Goal: Task Accomplishment & Management: Manage account settings

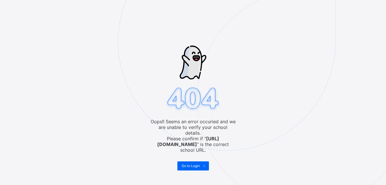
click at [260, 25] on img at bounding box center [266, 70] width 297 height 275
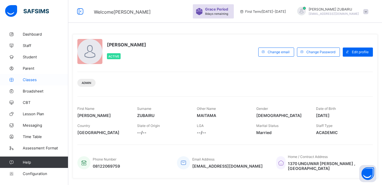
click at [32, 81] on span "Classes" at bounding box center [45, 79] width 45 height 5
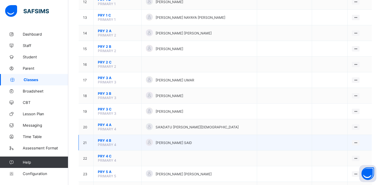
scroll to position [256, 0]
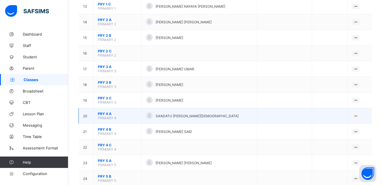
click at [106, 113] on span "PRY 4 A" at bounding box center [117, 113] width 39 height 4
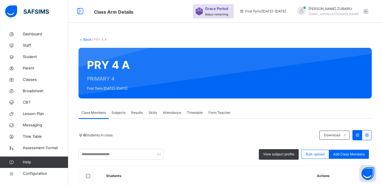
click at [119, 111] on span "Subjects" at bounding box center [118, 112] width 14 height 5
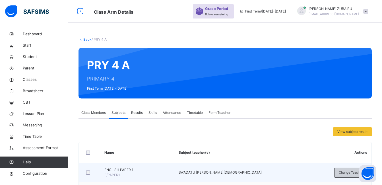
scroll to position [142, 0]
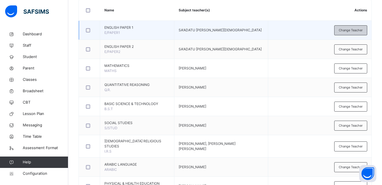
click at [352, 31] on span "Change Teacher" at bounding box center [351, 30] width 24 height 5
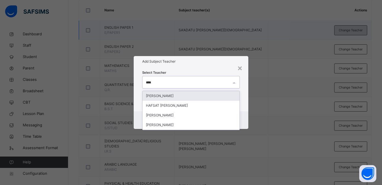
type input "*****"
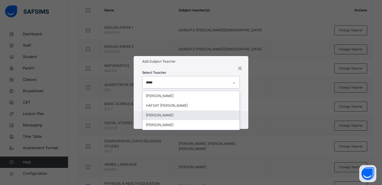
click at [165, 116] on div "[PERSON_NAME]" at bounding box center [190, 115] width 97 height 10
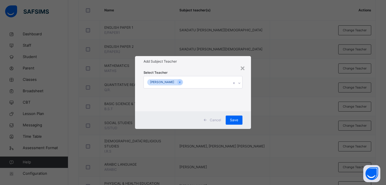
click at [247, 85] on div "Select Teacher HAFSAT NASIR" at bounding box center [193, 89] width 116 height 44
click at [232, 123] on div "Save" at bounding box center [234, 119] width 17 height 9
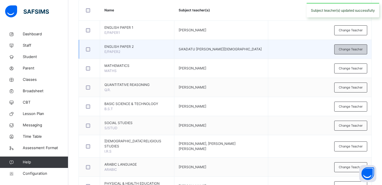
click at [350, 49] on span "Change Teacher" at bounding box center [351, 49] width 24 height 5
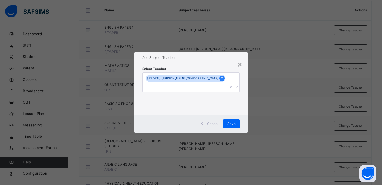
click at [220, 80] on icon at bounding box center [221, 78] width 3 height 4
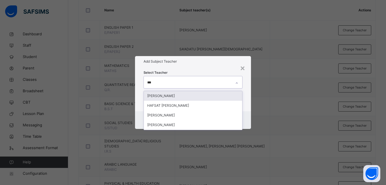
type input "****"
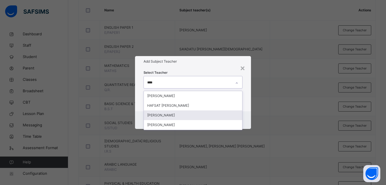
click at [168, 115] on div "[PERSON_NAME]" at bounding box center [193, 115] width 98 height 10
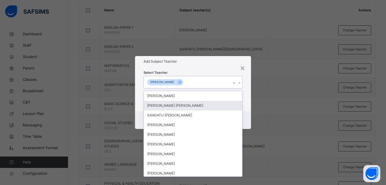
click at [248, 94] on div "Select Teacher option HAFSAT NASIR , selected. option ABDULLAHI ABDULLAHI HASSA…" at bounding box center [193, 89] width 116 height 44
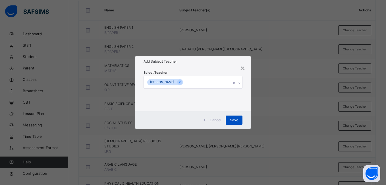
click at [236, 120] on span "Save" at bounding box center [234, 119] width 8 height 5
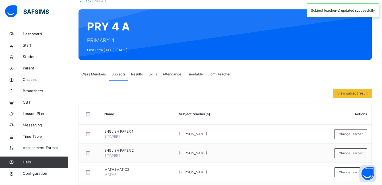
scroll to position [0, 0]
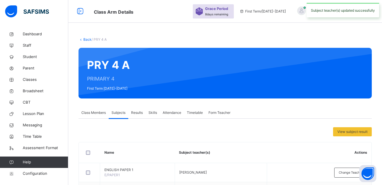
click at [86, 39] on link "Back" at bounding box center [87, 39] width 8 height 4
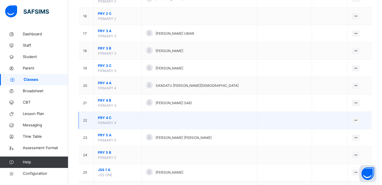
scroll to position [341, 0]
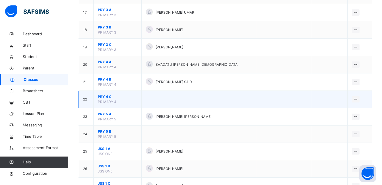
click at [106, 97] on span "PRY 4 C" at bounding box center [117, 96] width 39 height 5
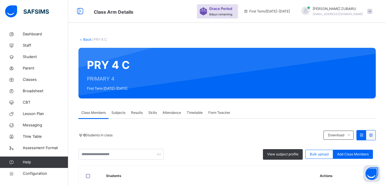
click at [118, 111] on span "Subjects" at bounding box center [118, 112] width 14 height 5
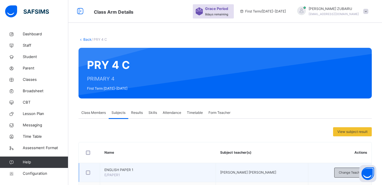
scroll to position [85, 0]
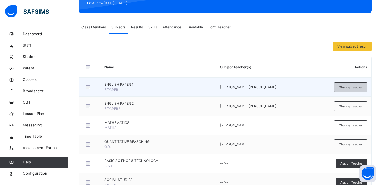
click at [358, 86] on span "Change Teacher" at bounding box center [351, 87] width 24 height 5
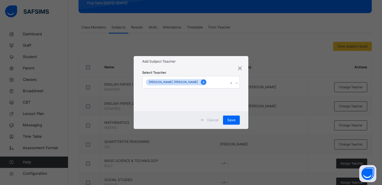
click at [202, 81] on icon at bounding box center [203, 82] width 3 height 4
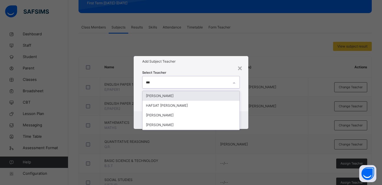
type input "****"
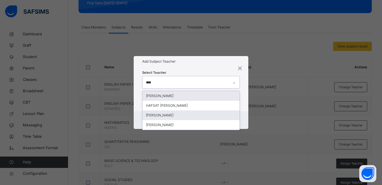
click at [167, 114] on div "[PERSON_NAME]" at bounding box center [190, 115] width 97 height 10
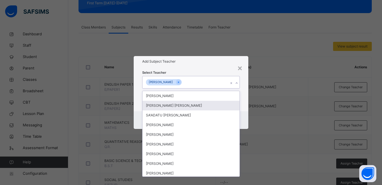
click at [247, 99] on div "Select Teacher option HAFSAT NASIR , selected. option ABDULLAHI ABDULLAHI HASSA…" at bounding box center [191, 89] width 115 height 44
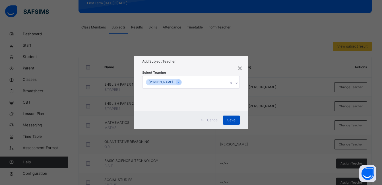
click at [233, 121] on span "Save" at bounding box center [231, 119] width 8 height 5
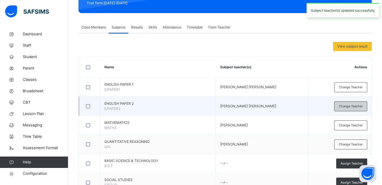
click at [349, 106] on span "Change Teacher" at bounding box center [351, 106] width 24 height 5
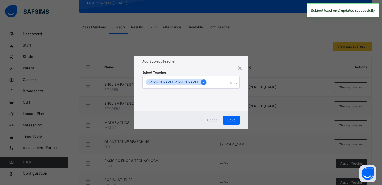
click at [202, 82] on icon at bounding box center [203, 82] width 3 height 4
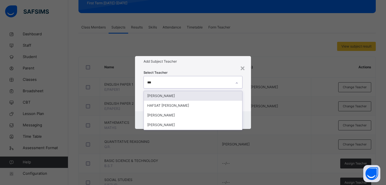
type input "****"
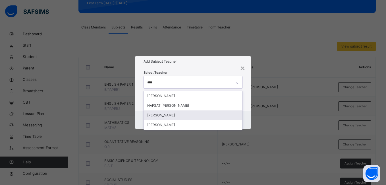
click at [168, 115] on div "[PERSON_NAME]" at bounding box center [193, 115] width 98 height 10
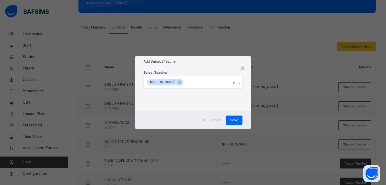
click at [250, 97] on div "Select Teacher HAFSAT NASIR" at bounding box center [193, 89] width 116 height 44
click at [236, 119] on span "Save" at bounding box center [234, 119] width 8 height 5
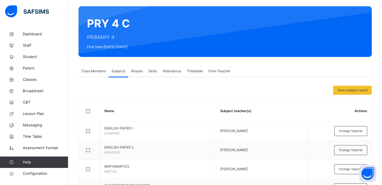
scroll to position [0, 0]
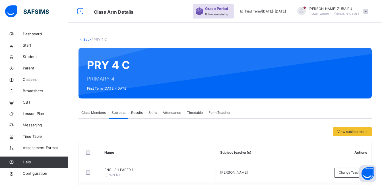
click at [87, 40] on link "Back" at bounding box center [87, 39] width 8 height 4
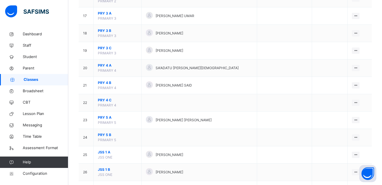
scroll to position [341, 0]
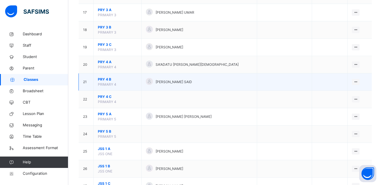
click at [106, 79] on span "PRY 4 B" at bounding box center [117, 79] width 39 height 5
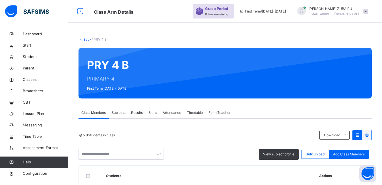
click at [116, 112] on span "Subjects" at bounding box center [118, 112] width 14 height 5
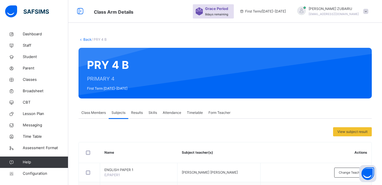
scroll to position [85, 0]
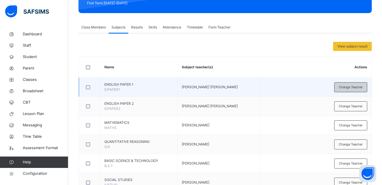
click at [351, 87] on span "Change Teacher" at bounding box center [351, 87] width 24 height 5
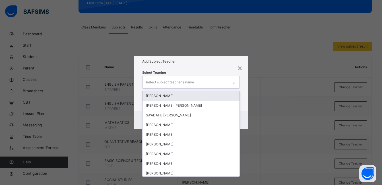
type input "***"
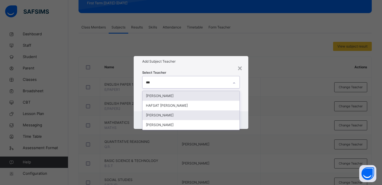
click at [163, 114] on div "[PERSON_NAME]" at bounding box center [190, 115] width 97 height 10
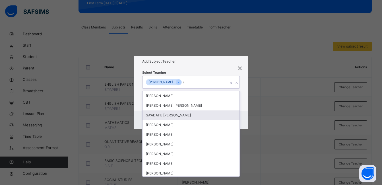
click at [248, 79] on div "Select Teacher option HAFSAT NASIR , selected. option SA'ADATU ABDULLAHI UBAH f…" at bounding box center [191, 89] width 115 height 44
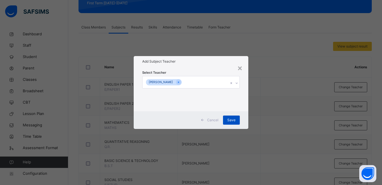
click at [233, 122] on span "Save" at bounding box center [231, 119] width 8 height 5
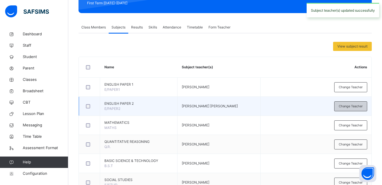
click at [355, 107] on span "Change Teacher" at bounding box center [351, 106] width 24 height 5
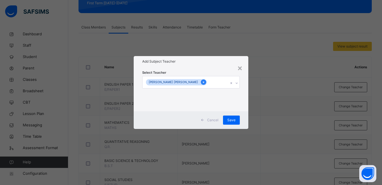
click at [202, 81] on icon at bounding box center [203, 82] width 3 height 4
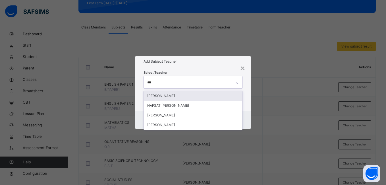
type input "****"
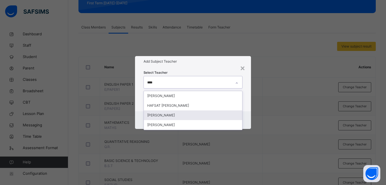
click at [168, 117] on div "[PERSON_NAME]" at bounding box center [193, 115] width 98 height 10
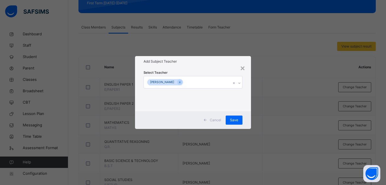
click at [249, 93] on div "Select Teacher HAFSAT NASIR" at bounding box center [193, 89] width 116 height 44
click at [237, 118] on span "Save" at bounding box center [234, 119] width 8 height 5
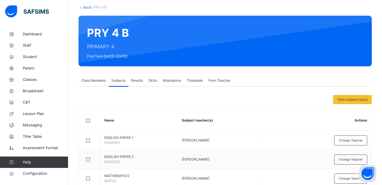
scroll to position [0, 0]
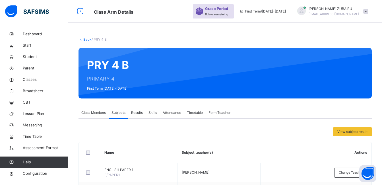
click at [87, 40] on link "Back" at bounding box center [87, 39] width 8 height 4
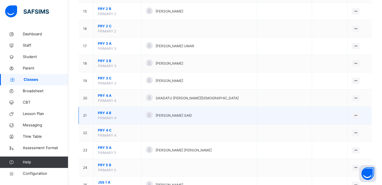
scroll to position [313, 0]
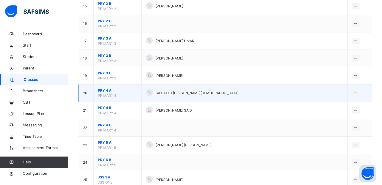
click at [106, 90] on span "PRY 4 A" at bounding box center [117, 90] width 39 height 5
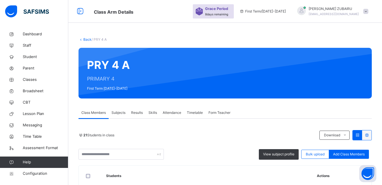
click at [119, 113] on span "Subjects" at bounding box center [118, 112] width 14 height 5
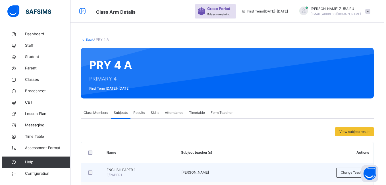
scroll to position [142, 0]
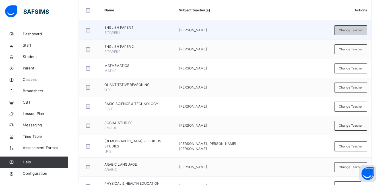
click at [352, 29] on span "Change Teacher" at bounding box center [351, 30] width 24 height 5
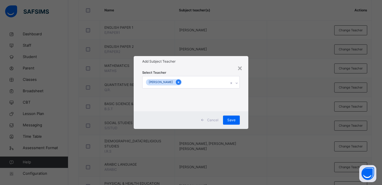
click at [177, 83] on icon at bounding box center [178, 82] width 3 height 4
type input "**"
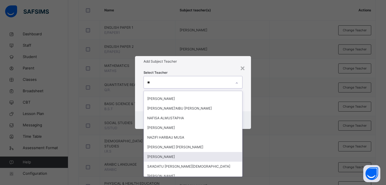
scroll to position [171, 0]
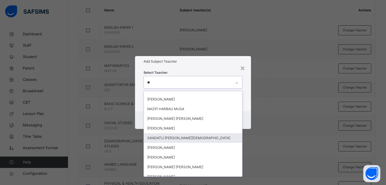
click at [186, 138] on div "SA'ADATU [PERSON_NAME][DEMOGRAPHIC_DATA]" at bounding box center [193, 138] width 98 height 10
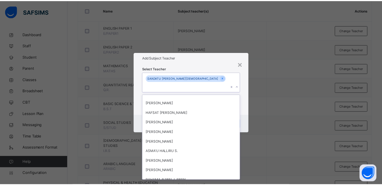
scroll to position [519, 0]
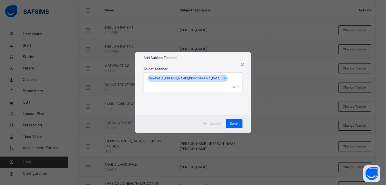
click at [247, 105] on div "Select Teacher SA'ADATU LAWAN MUHAMMAD" at bounding box center [193, 89] width 116 height 52
click at [236, 121] on span "Save" at bounding box center [234, 123] width 8 height 5
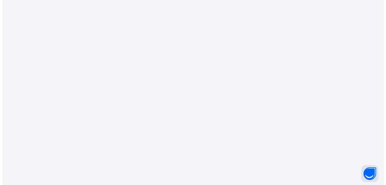
scroll to position [0, 0]
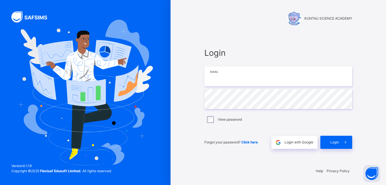
type input "**********"
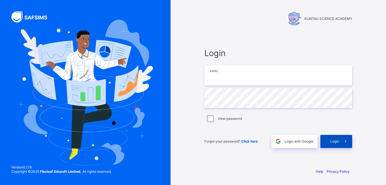
type input "**********"
click at [334, 140] on span "Login" at bounding box center [334, 141] width 9 height 4
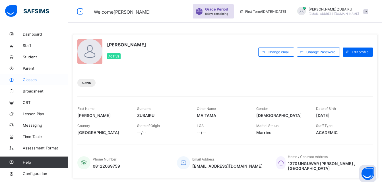
click at [30, 79] on span "Classes" at bounding box center [45, 79] width 45 height 5
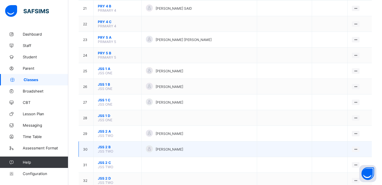
scroll to position [398, 0]
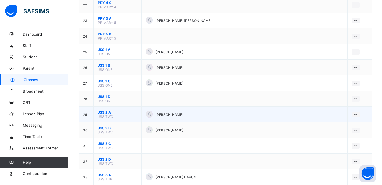
click at [105, 113] on span "JSS 2 A" at bounding box center [117, 112] width 39 height 4
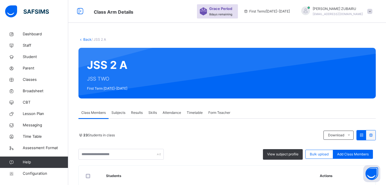
click at [122, 113] on span "Subjects" at bounding box center [118, 112] width 14 height 5
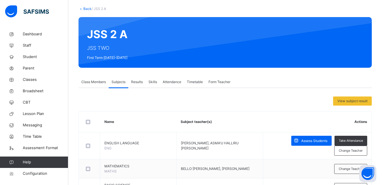
scroll to position [28, 0]
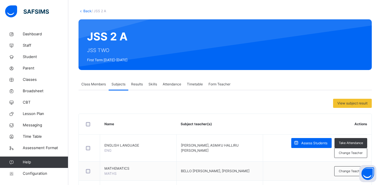
click at [88, 11] on link "Back" at bounding box center [87, 11] width 8 height 4
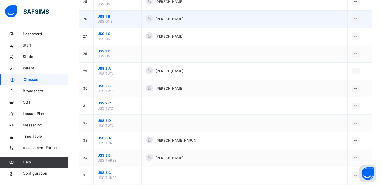
scroll to position [512, 0]
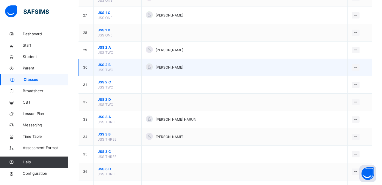
click at [103, 65] on span "JSS 2 B" at bounding box center [117, 64] width 39 height 5
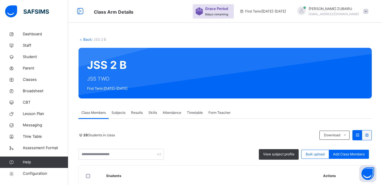
click at [121, 112] on span "Subjects" at bounding box center [118, 112] width 14 height 5
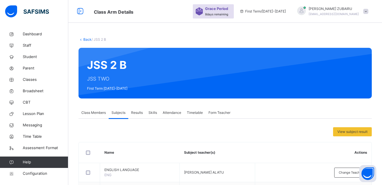
click at [350, 85] on div at bounding box center [249, 72] width 227 height 39
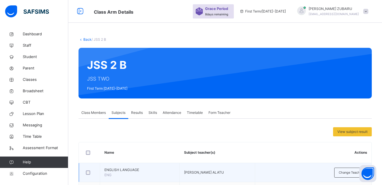
scroll to position [85, 0]
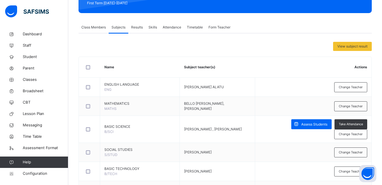
click at [359, 86] on span "Change Teacher" at bounding box center [351, 87] width 24 height 5
click at [0, 0] on div "Select subject teacher's name" at bounding box center [0, 0] width 0 height 0
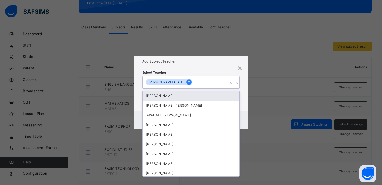
click at [188, 83] on icon at bounding box center [188, 82] width 1 height 2
type input "****"
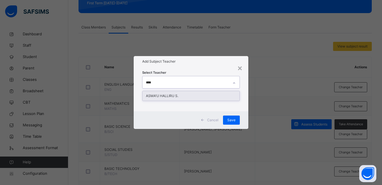
click at [174, 96] on div "ASMA'U HALLIRU S." at bounding box center [190, 96] width 97 height 10
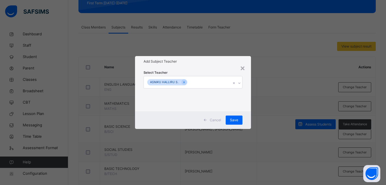
click at [246, 92] on div "Select Teacher ASMA'U HALLIRU S." at bounding box center [193, 89] width 116 height 44
click at [233, 121] on span "Save" at bounding box center [234, 119] width 8 height 5
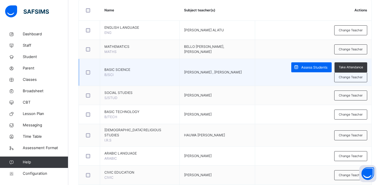
scroll to position [114, 0]
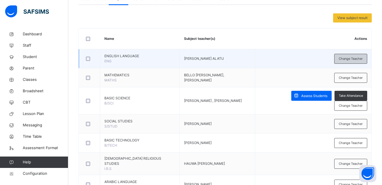
click at [361, 59] on span "Change Teacher" at bounding box center [351, 58] width 24 height 5
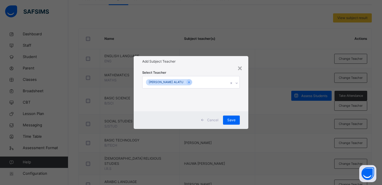
click at [209, 82] on div "[PERSON_NAME] ALATU" at bounding box center [185, 82] width 86 height 12
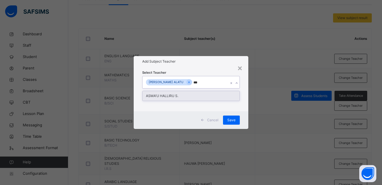
type input "****"
click at [159, 95] on div "ASMA'U HALLIRU S." at bounding box center [190, 96] width 97 height 10
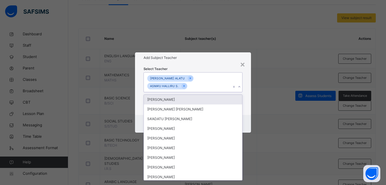
click at [162, 96] on div "[PERSON_NAME]" at bounding box center [193, 100] width 98 height 10
click at [221, 86] on icon at bounding box center [221, 86] width 3 height 4
click at [247, 80] on div "Select Teacher option IDRIS BELLO IDRIS, deselected. option IDRIS BELLO IDRIS f…" at bounding box center [193, 89] width 116 height 52
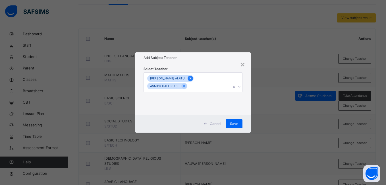
click at [189, 78] on icon at bounding box center [190, 78] width 3 height 4
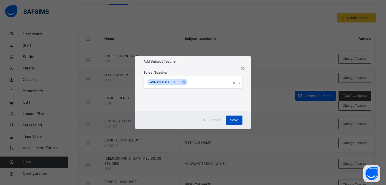
click at [232, 121] on span "Save" at bounding box center [234, 119] width 8 height 5
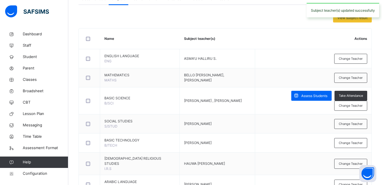
scroll to position [0, 0]
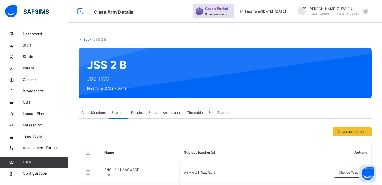
click at [86, 39] on link "Back" at bounding box center [87, 39] width 8 height 4
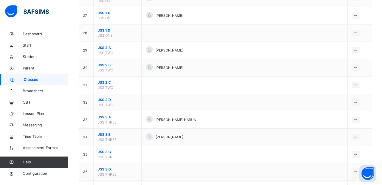
scroll to position [512, 0]
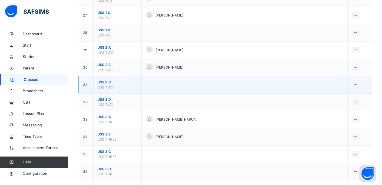
click at [106, 81] on span "JSS 2 C" at bounding box center [117, 82] width 39 height 5
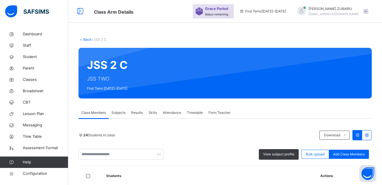
click at [120, 114] on span "Subjects" at bounding box center [118, 112] width 14 height 5
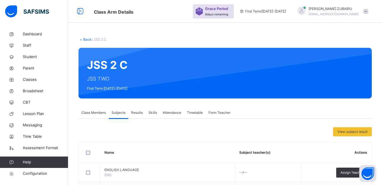
scroll to position [114, 0]
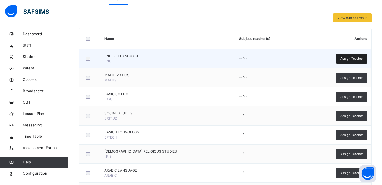
click at [351, 60] on span "Assign Teacher" at bounding box center [351, 58] width 22 height 5
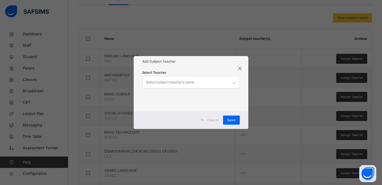
click at [233, 81] on div at bounding box center [234, 82] width 10 height 9
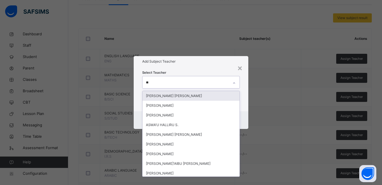
type input "***"
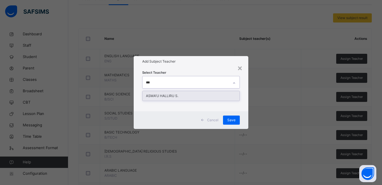
click at [164, 95] on div "ASMA'U HALLIRU S." at bounding box center [190, 96] width 97 height 10
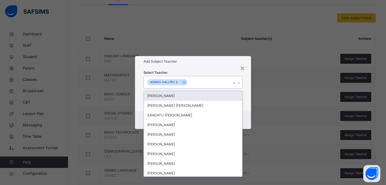
click at [247, 95] on div "Select Teacher option ASMA'U HALLIRU S., selected. option IDRIS BELLO IDRIS foc…" at bounding box center [193, 89] width 116 height 44
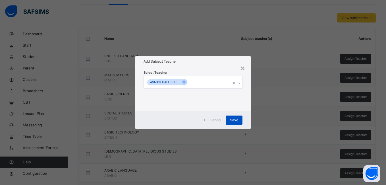
click at [237, 120] on span "Save" at bounding box center [234, 119] width 8 height 5
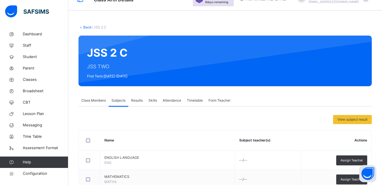
scroll to position [0, 0]
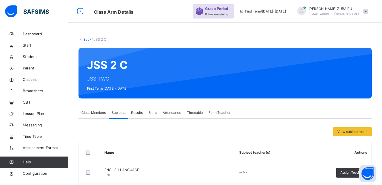
click at [88, 40] on link "Back" at bounding box center [87, 39] width 8 height 4
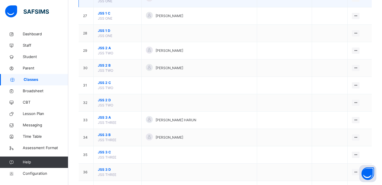
scroll to position [540, 0]
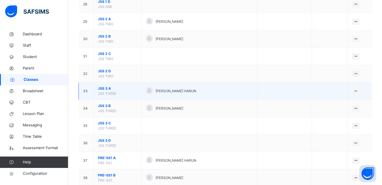
click at [108, 89] on span "JSS 3 A" at bounding box center [117, 88] width 39 height 5
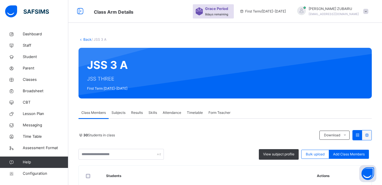
click at [121, 113] on span "Subjects" at bounding box center [118, 112] width 14 height 5
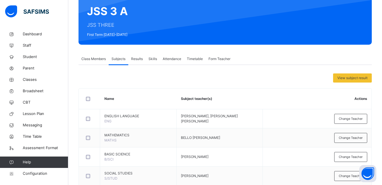
scroll to position [85, 0]
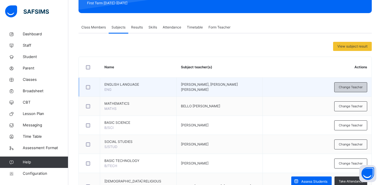
click at [349, 88] on span "Change Teacher" at bounding box center [351, 87] width 24 height 5
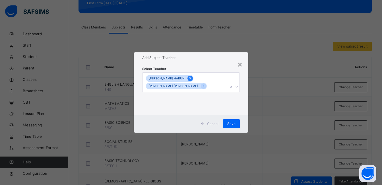
click at [191, 78] on icon at bounding box center [190, 78] width 3 height 4
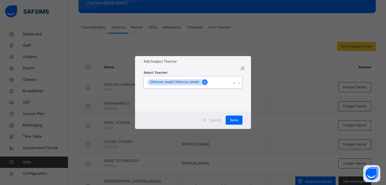
click at [203, 82] on icon at bounding box center [204, 82] width 3 height 4
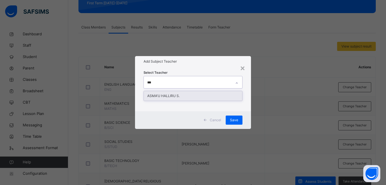
type input "****"
click at [163, 95] on div "ASMA'U HALLIRU S." at bounding box center [193, 96] width 98 height 10
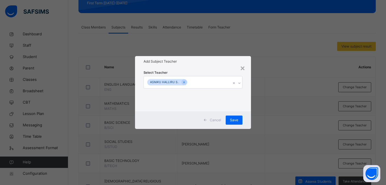
click at [248, 98] on div "Select Teacher ASMA'U HALLIRU S." at bounding box center [193, 89] width 116 height 44
click at [233, 121] on span "Save" at bounding box center [234, 119] width 8 height 5
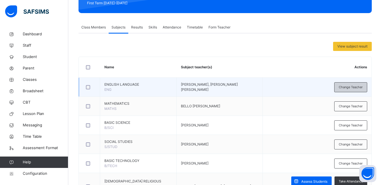
click at [345, 86] on span "Change Teacher" at bounding box center [351, 87] width 24 height 5
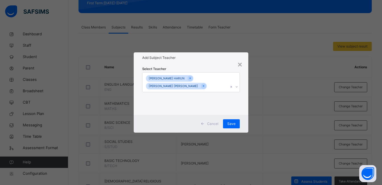
click at [203, 85] on div "TASNEEM RASHEED HARUN AISHA BELLO ABDULLAHI" at bounding box center [185, 83] width 86 height 20
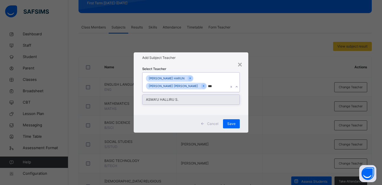
type input "****"
click at [157, 99] on div "ASMA'U HALLIRU S." at bounding box center [190, 100] width 97 height 10
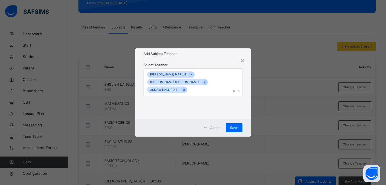
click at [248, 101] on div "Select Teacher TASNEEM RASHEED HARUN AISHA BELLO ABDULLAHI ASMA'U HALLIRU S." at bounding box center [193, 89] width 116 height 60
click at [237, 128] on span "Save" at bounding box center [234, 127] width 8 height 5
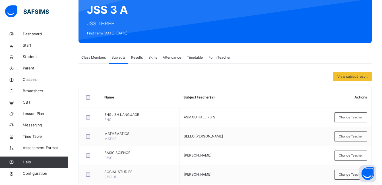
scroll to position [0, 0]
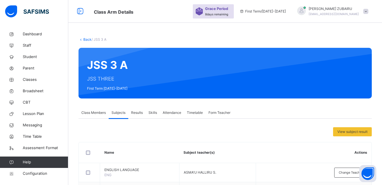
click at [85, 40] on link "Back" at bounding box center [87, 39] width 8 height 4
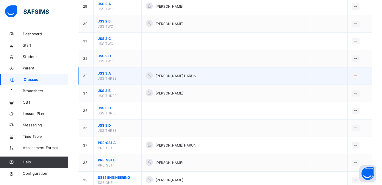
scroll to position [597, 0]
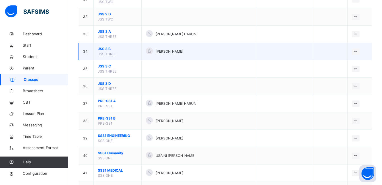
click at [106, 48] on span "JSS 3 B" at bounding box center [117, 48] width 39 height 5
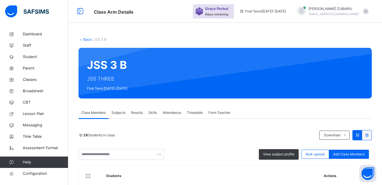
click at [120, 113] on span "Subjects" at bounding box center [118, 112] width 14 height 5
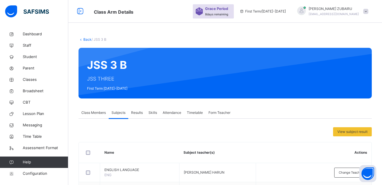
scroll to position [85, 0]
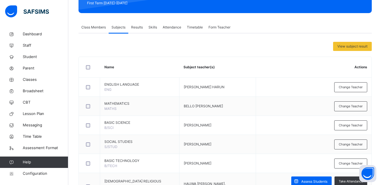
click at [345, 86] on span "Change Teacher" at bounding box center [351, 87] width 24 height 5
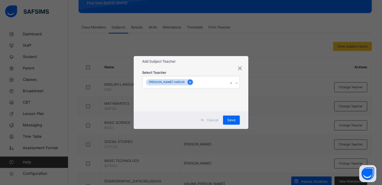
click at [191, 82] on icon at bounding box center [189, 82] width 1 height 2
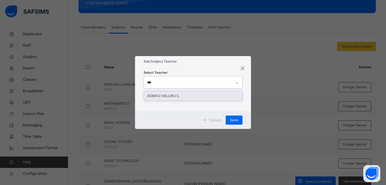
type input "****"
click at [165, 97] on div "ASMA'U HALLIRU S." at bounding box center [193, 96] width 98 height 10
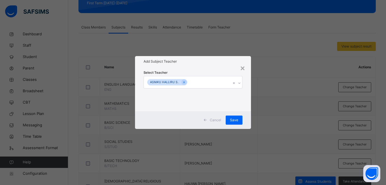
click at [249, 92] on div "Select Teacher ASMA'U HALLIRU S." at bounding box center [193, 89] width 116 height 44
click at [235, 121] on span "Save" at bounding box center [234, 119] width 8 height 5
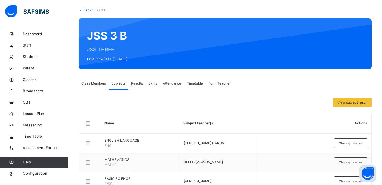
scroll to position [0, 0]
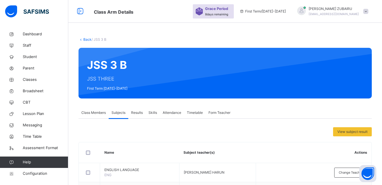
click at [85, 39] on link "Back" at bounding box center [87, 39] width 8 height 4
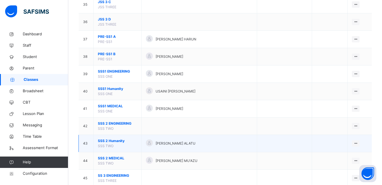
scroll to position [655, 0]
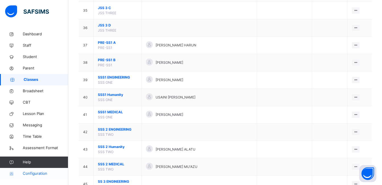
click at [34, 173] on span "Configuration" at bounding box center [45, 174] width 45 height 6
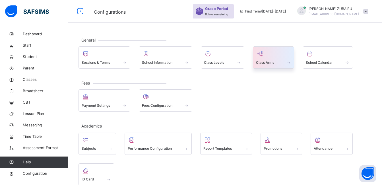
click at [278, 61] on div "Class Arms" at bounding box center [273, 62] width 35 height 6
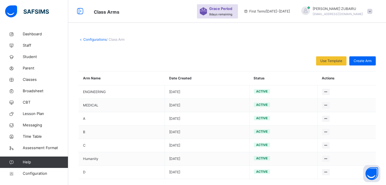
click at [94, 40] on link "Configurations" at bounding box center [94, 39] width 23 height 4
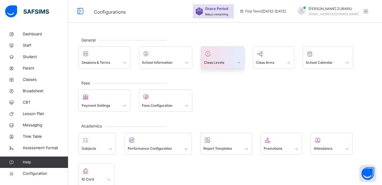
click at [234, 63] on div "Class Levels" at bounding box center [222, 62] width 37 height 6
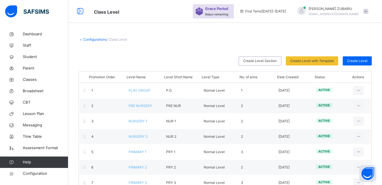
click at [98, 39] on link "Configurations" at bounding box center [94, 39] width 23 height 4
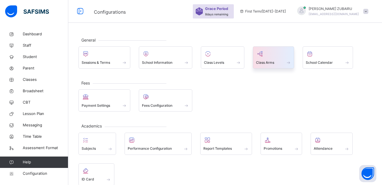
click at [278, 60] on div "Class Arms" at bounding box center [273, 62] width 35 height 6
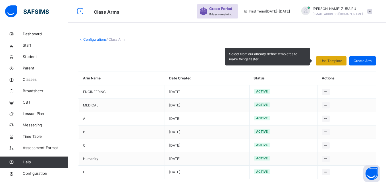
click at [335, 61] on span "Use Template" at bounding box center [331, 60] width 22 height 5
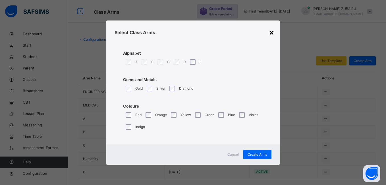
click at [271, 32] on div "×" at bounding box center [271, 32] width 5 height 12
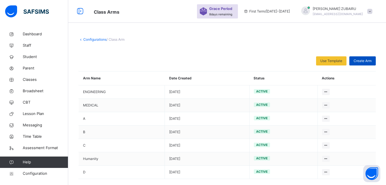
click at [359, 61] on span "Create Arm" at bounding box center [363, 60] width 18 height 5
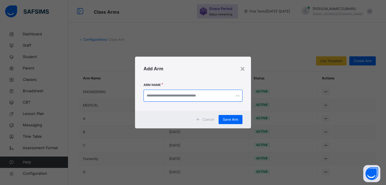
click at [210, 96] on input "text" at bounding box center [193, 96] width 99 height 12
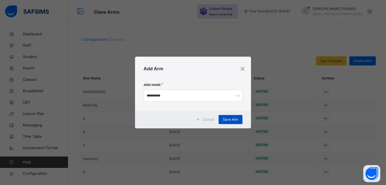
click at [230, 119] on span "Save Arm" at bounding box center [230, 119] width 15 height 5
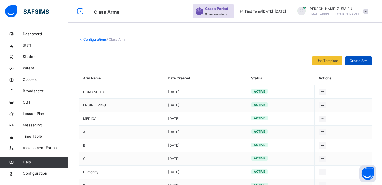
click at [362, 59] on span "Create Arm" at bounding box center [358, 60] width 18 height 5
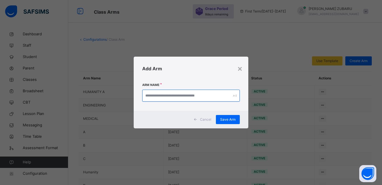
click at [201, 97] on input "text" at bounding box center [191, 96] width 98 height 12
type input "**********"
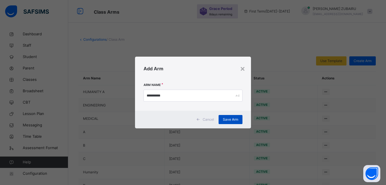
click at [232, 117] on span "Save Arm" at bounding box center [230, 119] width 15 height 5
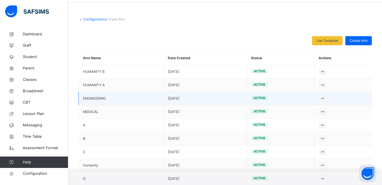
scroll to position [21, 0]
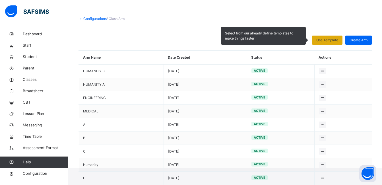
click at [327, 39] on span "Use Template" at bounding box center [327, 40] width 22 height 5
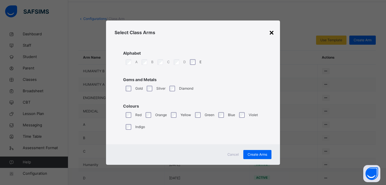
click at [272, 31] on div "×" at bounding box center [271, 32] width 5 height 12
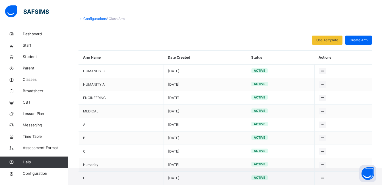
click at [94, 19] on link "Configurations" at bounding box center [94, 18] width 23 height 4
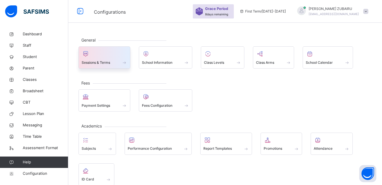
click at [112, 59] on span at bounding box center [104, 58] width 45 height 1
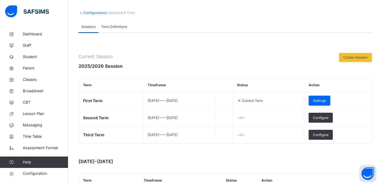
scroll to position [57, 0]
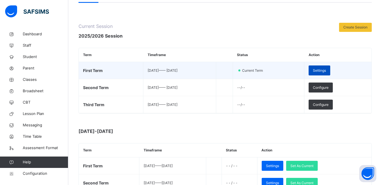
click at [326, 69] on span "Settings" at bounding box center [319, 70] width 13 height 5
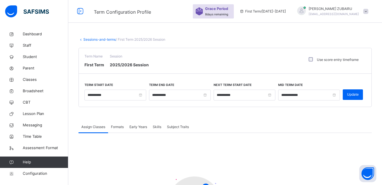
click at [85, 39] on link "Sessions-and-terms" at bounding box center [99, 39] width 32 height 4
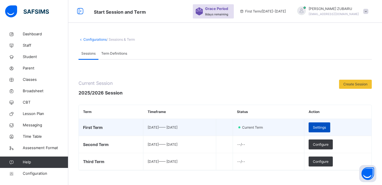
click at [326, 125] on span "Settings" at bounding box center [319, 127] width 13 height 5
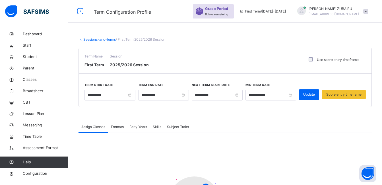
click at [97, 38] on link "Sessions-and-terms" at bounding box center [99, 39] width 32 height 4
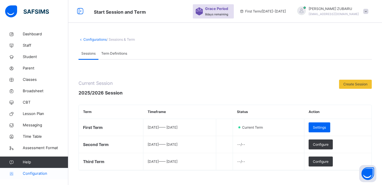
click at [36, 173] on span "Configuration" at bounding box center [45, 174] width 45 height 6
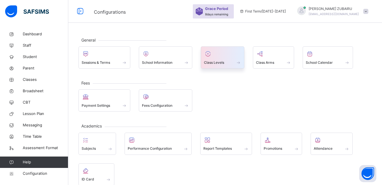
click at [224, 63] on span "Class Levels" at bounding box center [214, 62] width 20 height 5
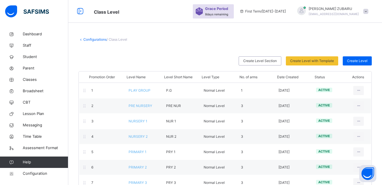
click at [92, 40] on link "Configurations" at bounding box center [94, 39] width 23 height 4
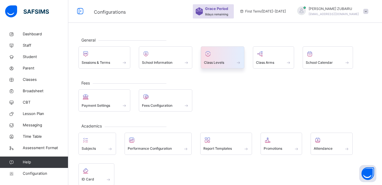
click at [240, 62] on span at bounding box center [238, 62] width 6 height 5
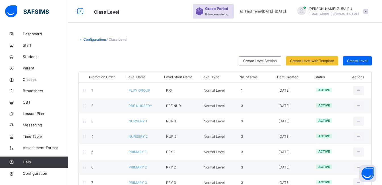
click at [100, 39] on link "Configurations" at bounding box center [94, 39] width 23 height 4
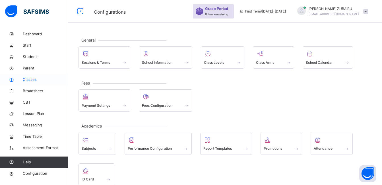
click at [36, 80] on span "Classes" at bounding box center [45, 80] width 45 height 6
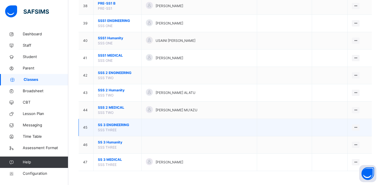
scroll to position [712, 0]
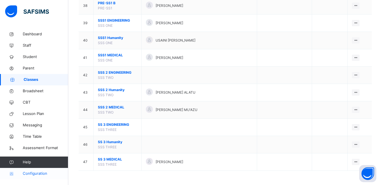
click at [35, 174] on span "Configuration" at bounding box center [45, 174] width 45 height 6
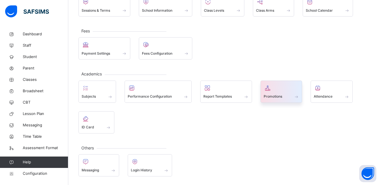
click at [271, 95] on span "Promotions" at bounding box center [273, 96] width 18 height 5
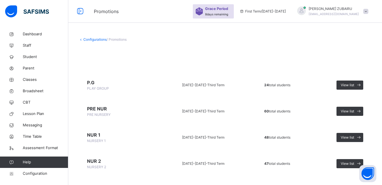
click at [82, 40] on icon at bounding box center [80, 39] width 5 height 4
click at [80, 40] on icon at bounding box center [80, 39] width 5 height 4
click at [93, 40] on link "Configurations" at bounding box center [94, 39] width 23 height 4
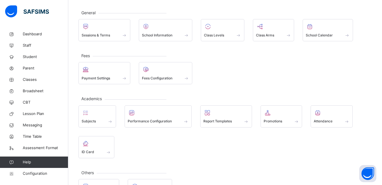
scroll to position [52, 0]
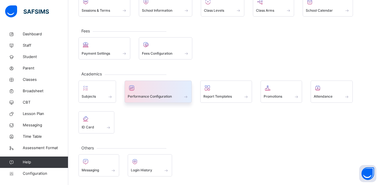
click at [171, 94] on div "Performance Configuration" at bounding box center [158, 97] width 61 height 6
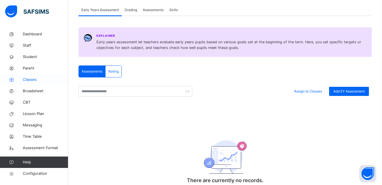
click at [35, 80] on span "Classes" at bounding box center [45, 80] width 45 height 6
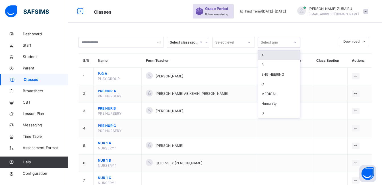
click at [294, 43] on icon at bounding box center [294, 43] width 3 height 6
click at [318, 42] on div at bounding box center [319, 42] width 33 height 11
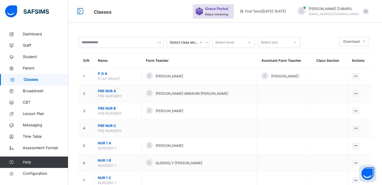
click at [250, 42] on icon at bounding box center [248, 43] width 3 height 6
click at [205, 42] on icon at bounding box center [206, 43] width 3 height 6
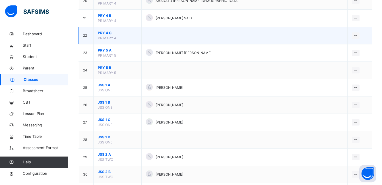
scroll to position [426, 0]
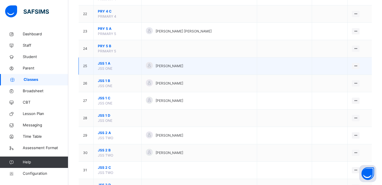
click at [106, 63] on span "JSS 1 A" at bounding box center [117, 63] width 39 height 5
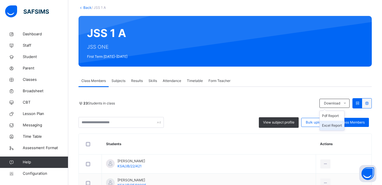
scroll to position [57, 0]
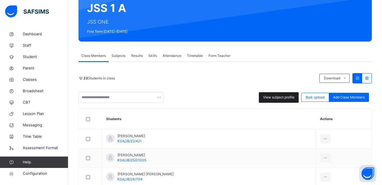
click at [289, 96] on span "View subject profile" at bounding box center [278, 97] width 31 height 5
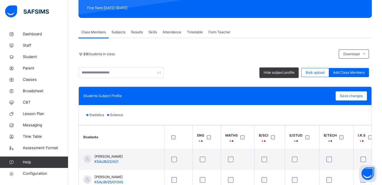
scroll to position [66, 0]
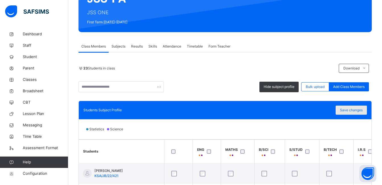
click at [352, 109] on span "Save changes" at bounding box center [351, 109] width 23 height 5
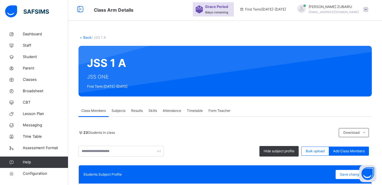
scroll to position [0, 0]
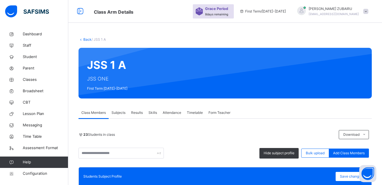
click at [88, 39] on link "Back" at bounding box center [87, 39] width 8 height 4
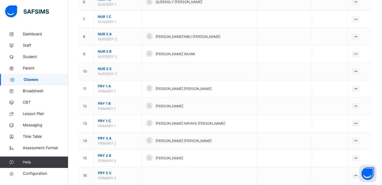
scroll to position [199, 0]
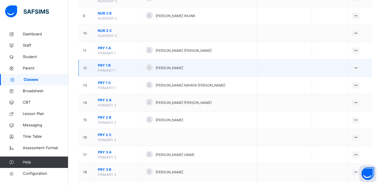
click at [102, 65] on span "PRY 1 B" at bounding box center [117, 65] width 39 height 5
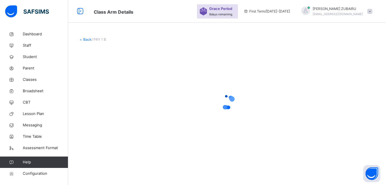
click at [83, 39] on link "Back" at bounding box center [87, 39] width 8 height 4
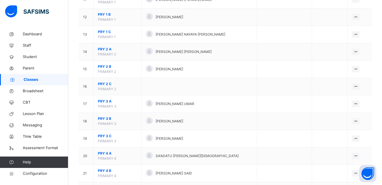
scroll to position [426, 0]
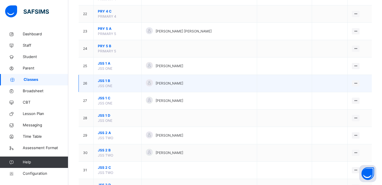
click at [104, 80] on span "JSS 1 B" at bounding box center [117, 80] width 39 height 5
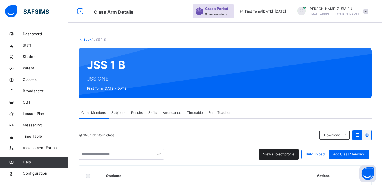
click at [289, 152] on span "View subject profile" at bounding box center [278, 154] width 31 height 5
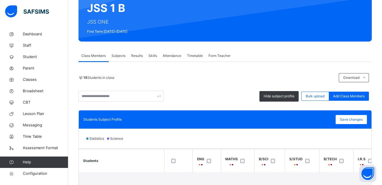
scroll to position [171, 0]
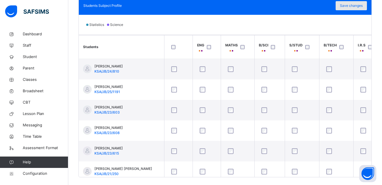
click at [350, 6] on span "Save changes" at bounding box center [351, 5] width 23 height 5
click at [354, 5] on span "Save changes" at bounding box center [351, 5] width 23 height 5
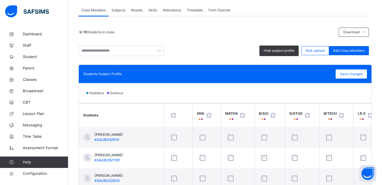
scroll to position [28, 0]
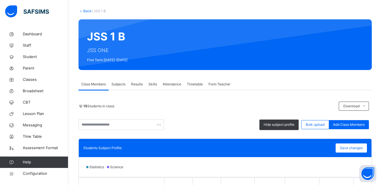
click at [87, 39] on div "JSS 1 B JSS ONE First Term 2025-2026" at bounding box center [224, 44] width 293 height 51
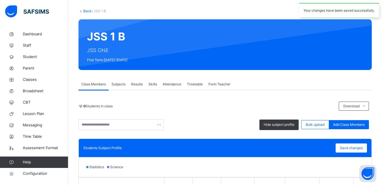
scroll to position [0, 0]
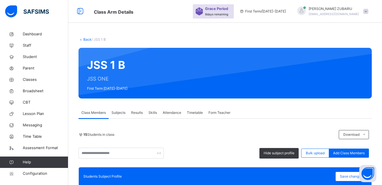
click at [87, 39] on link "Back" at bounding box center [87, 39] width 8 height 4
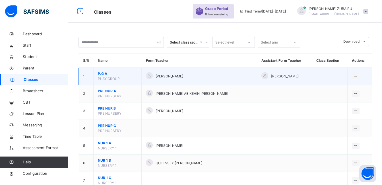
click at [105, 74] on span "P.G A" at bounding box center [117, 73] width 39 height 5
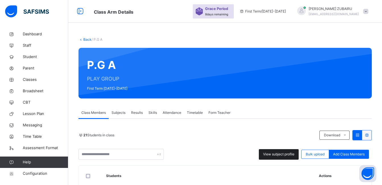
click at [282, 155] on span "View subject profile" at bounding box center [278, 154] width 31 height 5
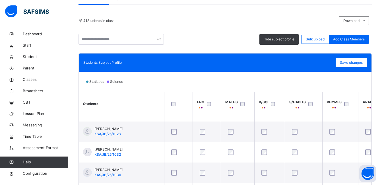
scroll to position [85, 0]
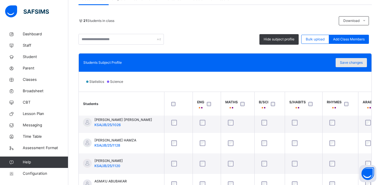
click at [353, 61] on span "Save changes" at bounding box center [351, 62] width 23 height 5
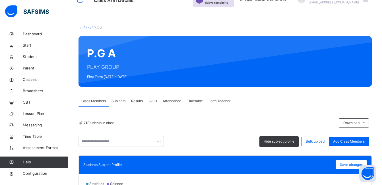
scroll to position [0, 0]
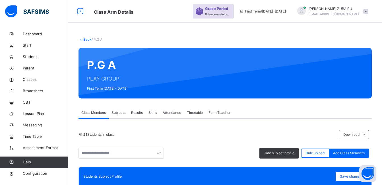
click at [87, 39] on link "Back" at bounding box center [87, 39] width 8 height 4
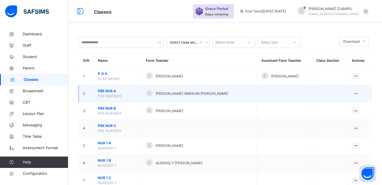
click at [115, 90] on span "PRE NUR A" at bounding box center [117, 90] width 39 height 5
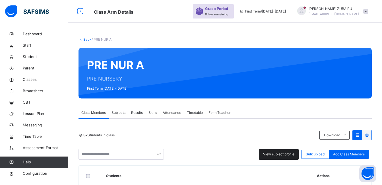
click at [279, 154] on span "View subject profile" at bounding box center [278, 154] width 31 height 5
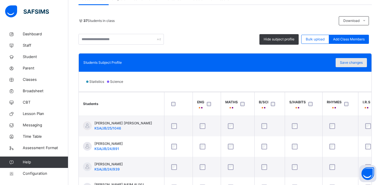
scroll to position [398, 0]
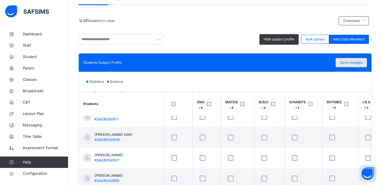
click at [351, 63] on span "Save changes" at bounding box center [351, 62] width 23 height 5
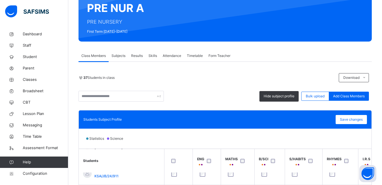
scroll to position [0, 0]
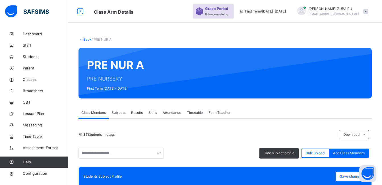
click at [86, 40] on link "Back" at bounding box center [87, 39] width 8 height 4
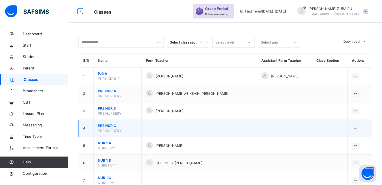
click at [111, 124] on span "PRE NUR C" at bounding box center [117, 125] width 39 height 5
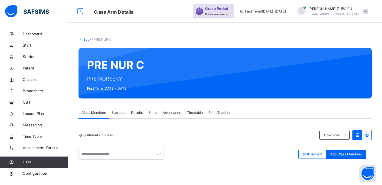
click at [85, 40] on link "Back" at bounding box center [87, 39] width 8 height 4
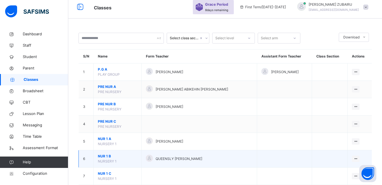
scroll to position [57, 0]
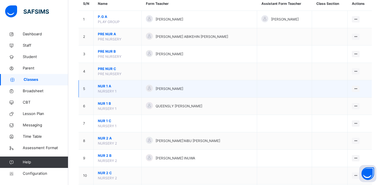
click at [109, 85] on span "NUR 1 A" at bounding box center [117, 86] width 39 height 5
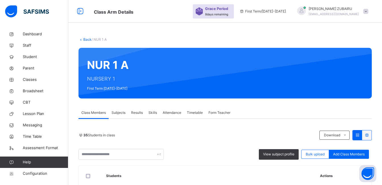
click at [123, 112] on span "Subjects" at bounding box center [118, 112] width 14 height 5
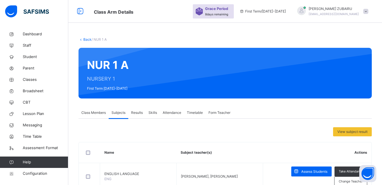
click at [95, 113] on span "Class Members" at bounding box center [93, 112] width 24 height 5
click at [95, 112] on span "Class Members" at bounding box center [93, 112] width 24 height 5
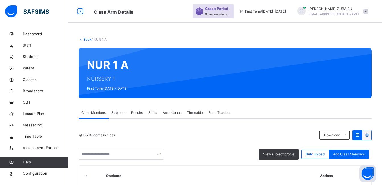
click at [277, 154] on span "View subject profile" at bounding box center [278, 154] width 31 height 5
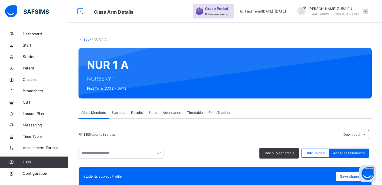
scroll to position [114, 0]
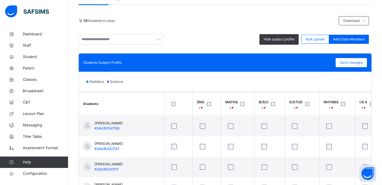
click at [172, 101] on div at bounding box center [179, 104] width 20 height 12
click at [347, 61] on span "Save changes" at bounding box center [351, 62] width 23 height 5
click at [353, 63] on span "Save changes" at bounding box center [351, 62] width 23 height 5
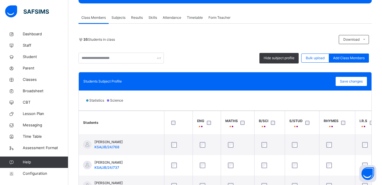
scroll to position [85, 0]
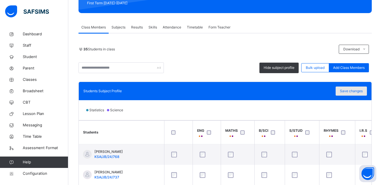
click at [352, 92] on span "Save changes" at bounding box center [351, 90] width 23 height 5
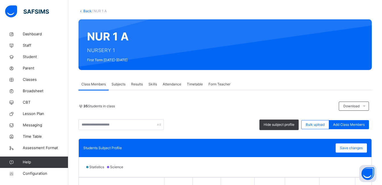
click at [87, 11] on link "Back" at bounding box center [87, 11] width 8 height 4
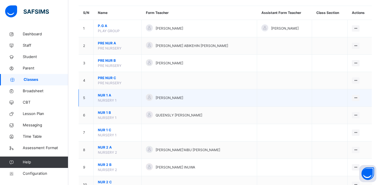
scroll to position [57, 0]
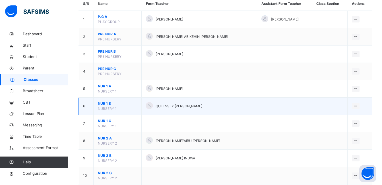
click at [106, 103] on span "NUR 1 B" at bounding box center [117, 103] width 39 height 5
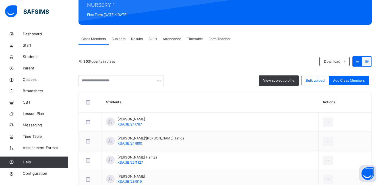
scroll to position [85, 0]
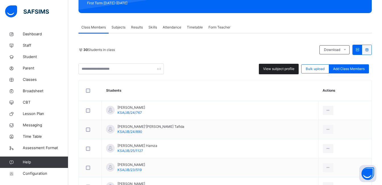
click at [279, 69] on span "View subject profile" at bounding box center [278, 68] width 31 height 5
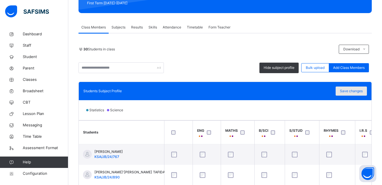
click at [351, 91] on span "Save changes" at bounding box center [351, 90] width 23 height 5
click at [350, 90] on span "Save changes" at bounding box center [351, 90] width 23 height 5
click at [351, 92] on span "Save changes" at bounding box center [351, 90] width 23 height 5
click at [349, 92] on span "Save changes" at bounding box center [351, 90] width 23 height 5
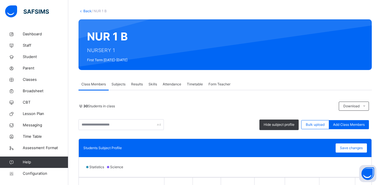
scroll to position [0, 0]
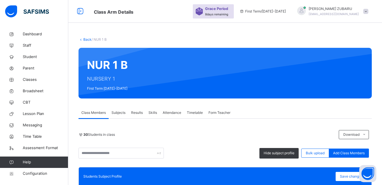
click at [87, 40] on link "Back" at bounding box center [87, 39] width 8 height 4
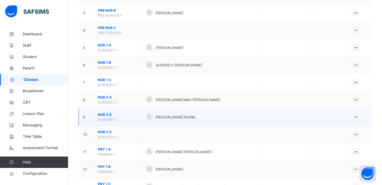
scroll to position [114, 0]
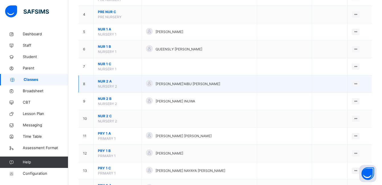
click at [109, 81] on span "NUR 2 A" at bounding box center [117, 81] width 39 height 5
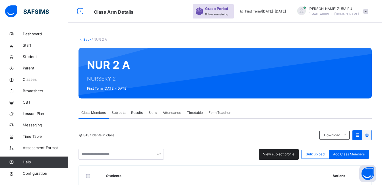
click at [270, 154] on span "View subject profile" at bounding box center [278, 154] width 31 height 5
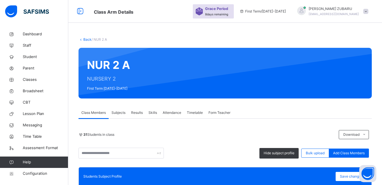
scroll to position [85, 0]
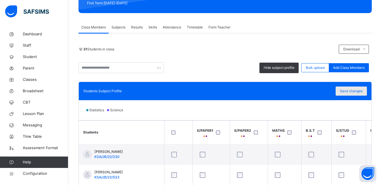
click at [354, 90] on span "Save changes" at bounding box center [351, 90] width 23 height 5
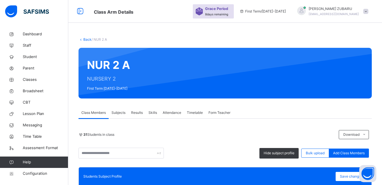
click at [85, 39] on link "Back" at bounding box center [87, 39] width 8 height 4
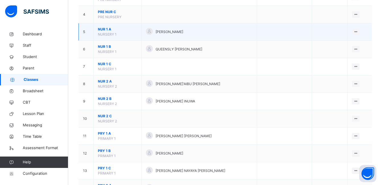
scroll to position [142, 0]
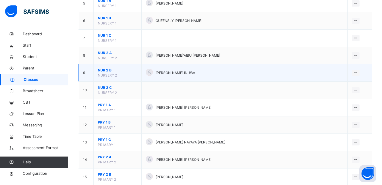
click at [106, 71] on span "NUR 2 B" at bounding box center [117, 70] width 39 height 5
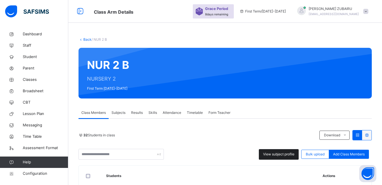
click at [280, 152] on span "View subject profile" at bounding box center [278, 154] width 31 height 5
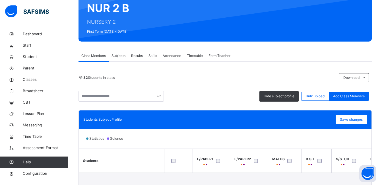
scroll to position [171, 0]
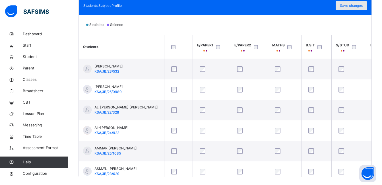
click at [351, 7] on span "Save changes" at bounding box center [351, 5] width 23 height 5
click at [351, 5] on div "Save changes" at bounding box center [351, 5] width 31 height 9
click at [348, 6] on span "Save changes" at bounding box center [351, 5] width 23 height 5
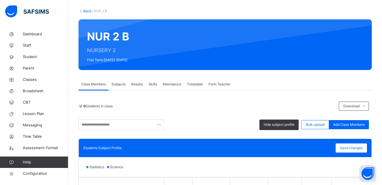
scroll to position [0, 0]
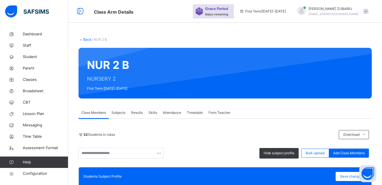
click at [85, 39] on link "Back" at bounding box center [87, 39] width 8 height 4
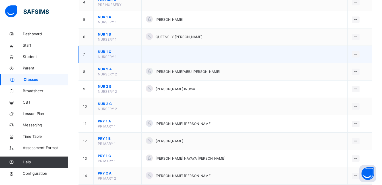
scroll to position [142, 0]
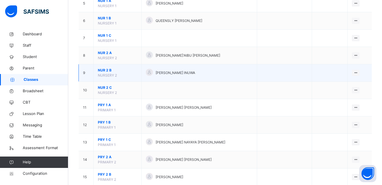
click at [107, 71] on span "NUR 2 B" at bounding box center [117, 70] width 39 height 5
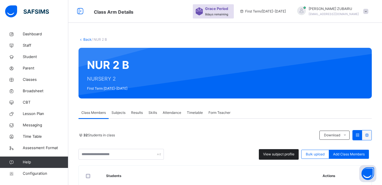
click at [268, 156] on span "View subject profile" at bounding box center [278, 154] width 31 height 5
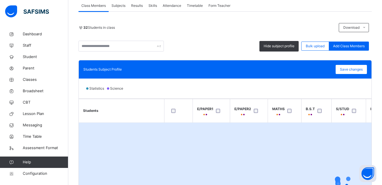
scroll to position [114, 0]
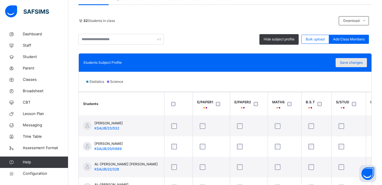
click at [355, 63] on span "Save changes" at bounding box center [351, 62] width 23 height 5
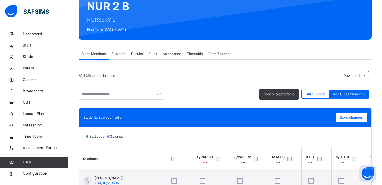
scroll to position [0, 0]
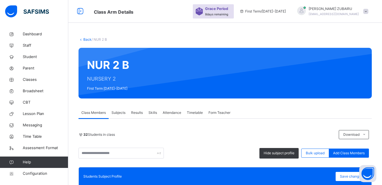
click at [86, 39] on link "Back" at bounding box center [87, 39] width 8 height 4
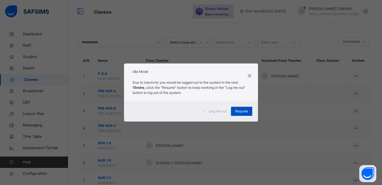
click at [245, 111] on span "Resume" at bounding box center [241, 111] width 13 height 5
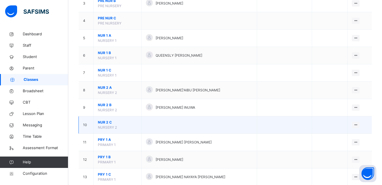
scroll to position [114, 0]
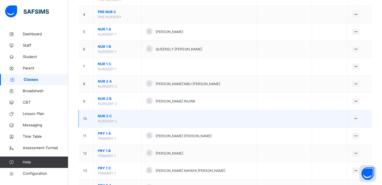
click at [105, 116] on span "NUR 2 C" at bounding box center [117, 115] width 39 height 5
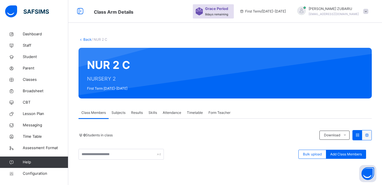
click at [83, 39] on link "Back" at bounding box center [87, 39] width 8 height 4
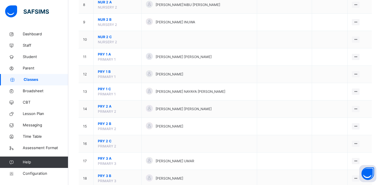
scroll to position [199, 0]
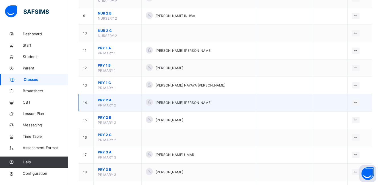
click at [108, 99] on span "PRY 2 A" at bounding box center [117, 100] width 39 height 5
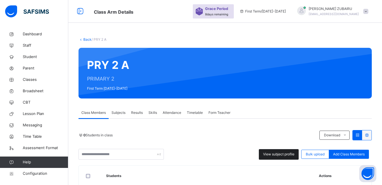
click at [275, 154] on span "View subject profile" at bounding box center [278, 154] width 31 height 5
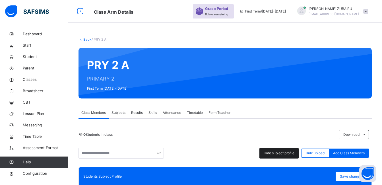
click at [275, 154] on span "Hide subject profile" at bounding box center [279, 152] width 31 height 5
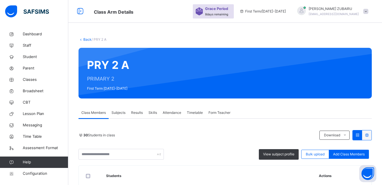
scroll to position [114, 0]
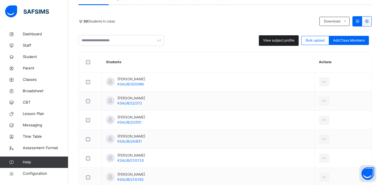
click at [278, 41] on span "View subject profile" at bounding box center [278, 40] width 31 height 5
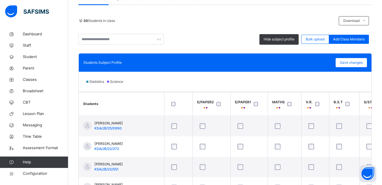
scroll to position [85, 0]
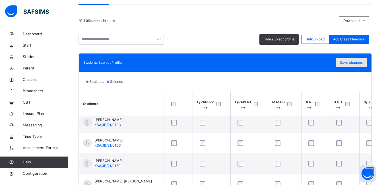
click at [348, 62] on span "Save changes" at bounding box center [351, 62] width 23 height 5
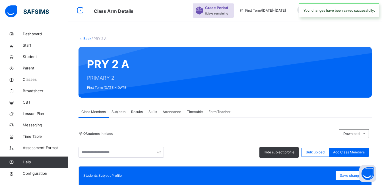
scroll to position [0, 0]
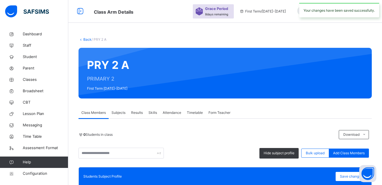
click at [88, 39] on link "Back" at bounding box center [87, 39] width 8 height 4
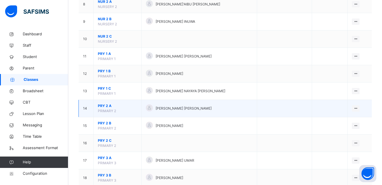
scroll to position [199, 0]
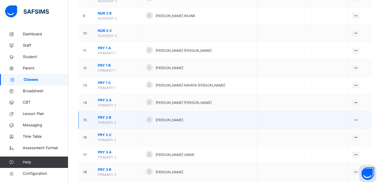
click at [103, 117] on span "PRY 2 B" at bounding box center [117, 117] width 39 height 5
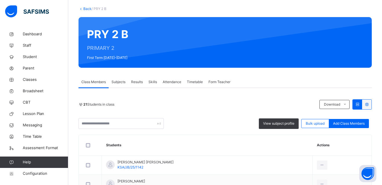
scroll to position [85, 0]
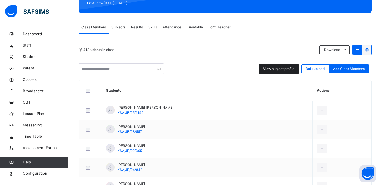
click at [272, 69] on span "View subject profile" at bounding box center [278, 68] width 31 height 5
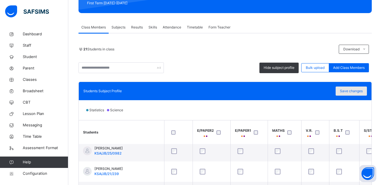
click at [351, 92] on span "Save changes" at bounding box center [351, 90] width 23 height 5
click at [351, 91] on span "Save changes" at bounding box center [351, 90] width 23 height 5
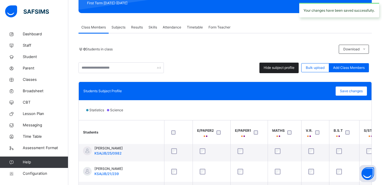
scroll to position [54, 0]
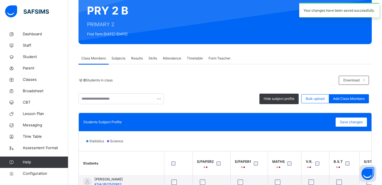
click at [86, 40] on div "PRY 2 B PRIMARY 2 First Term 2025-2026" at bounding box center [224, 18] width 293 height 51
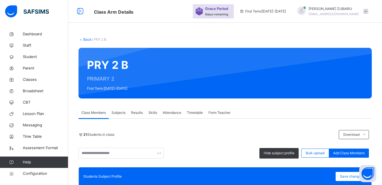
click at [87, 40] on link "Back" at bounding box center [87, 39] width 8 height 4
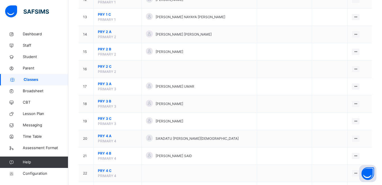
scroll to position [284, 0]
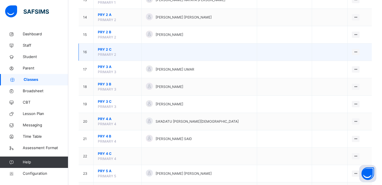
click at [103, 49] on span "PRY 2 C" at bounding box center [117, 49] width 39 height 5
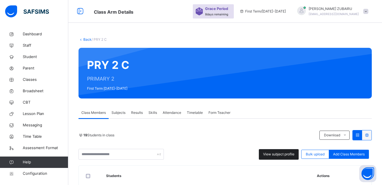
click at [286, 155] on span "View subject profile" at bounding box center [278, 154] width 31 height 5
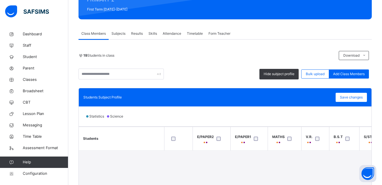
scroll to position [85, 0]
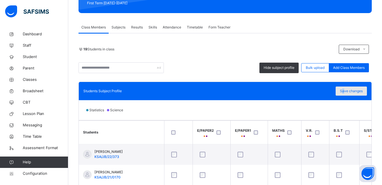
click at [348, 93] on span "Save changes" at bounding box center [351, 90] width 23 height 5
drag, startPoint x: 348, startPoint y: 93, endPoint x: 351, endPoint y: 92, distance: 3.7
click at [351, 92] on div "Save changes" at bounding box center [351, 90] width 31 height 9
click at [352, 92] on span "Save changes" at bounding box center [351, 90] width 23 height 5
click at [354, 90] on span "Save changes" at bounding box center [351, 90] width 23 height 5
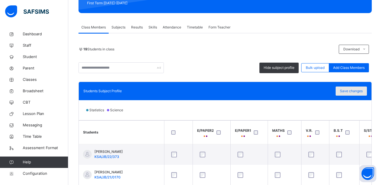
click at [351, 92] on span "Save changes" at bounding box center [351, 90] width 23 height 5
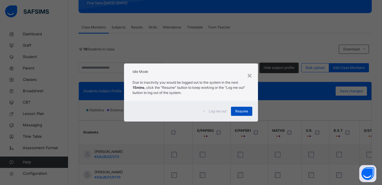
click at [237, 109] on span "Resume" at bounding box center [241, 111] width 13 height 5
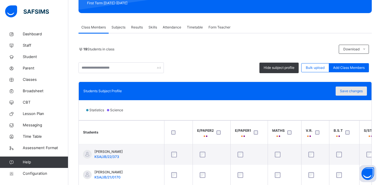
click at [348, 91] on span "Save changes" at bounding box center [351, 90] width 23 height 5
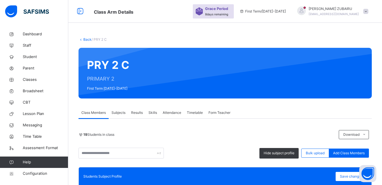
scroll to position [57, 0]
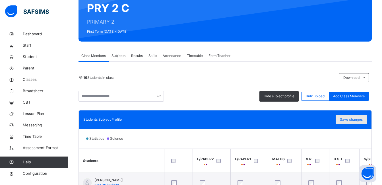
click at [358, 119] on span "Save changes" at bounding box center [351, 119] width 23 height 5
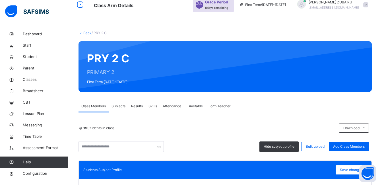
scroll to position [0, 0]
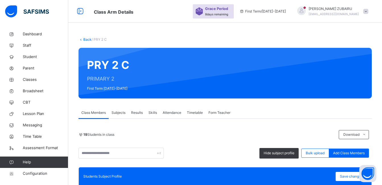
click at [86, 39] on link "Back" at bounding box center [87, 39] width 8 height 4
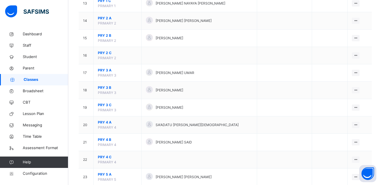
scroll to position [284, 0]
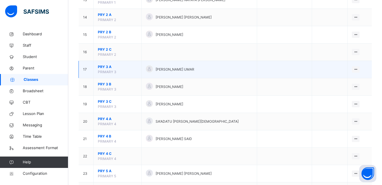
click at [110, 66] on span "PRY 3 A" at bounding box center [117, 66] width 39 height 5
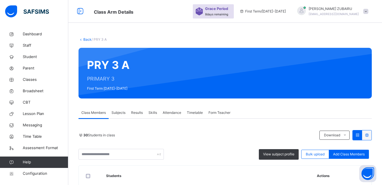
click at [120, 112] on span "Subjects" at bounding box center [118, 112] width 14 height 5
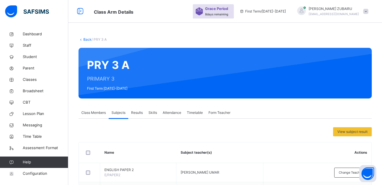
click at [354, 129] on span "View subject result" at bounding box center [352, 131] width 30 height 5
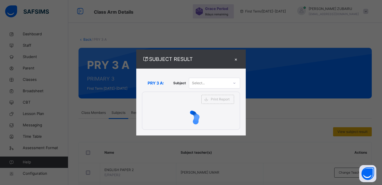
scroll to position [85, 0]
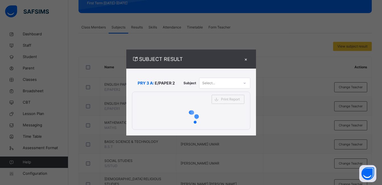
click at [246, 58] on div "×" at bounding box center [246, 59] width 9 height 8
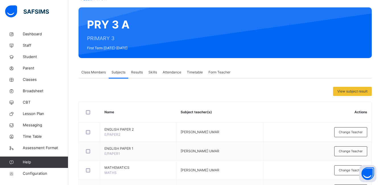
scroll to position [0, 0]
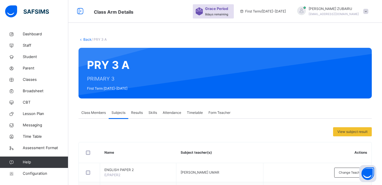
click at [92, 111] on span "Class Members" at bounding box center [93, 112] width 24 height 5
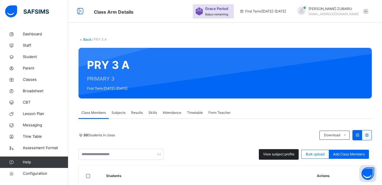
click at [272, 154] on span "View subject profile" at bounding box center [278, 154] width 31 height 5
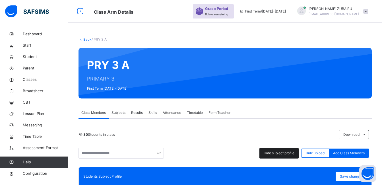
click at [272, 154] on span "Hide subject profile" at bounding box center [279, 152] width 31 height 5
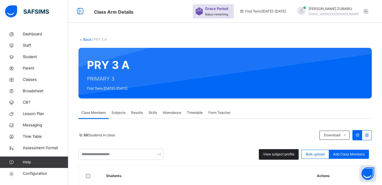
click at [277, 154] on span "View subject profile" at bounding box center [278, 154] width 31 height 5
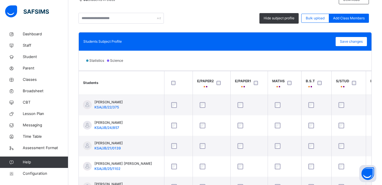
scroll to position [114, 0]
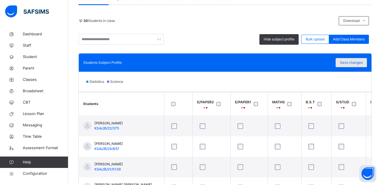
click at [353, 63] on span "Save changes" at bounding box center [351, 62] width 23 height 5
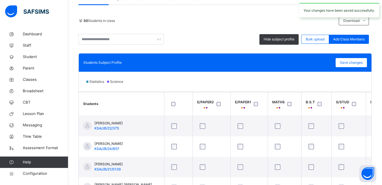
scroll to position [0, 0]
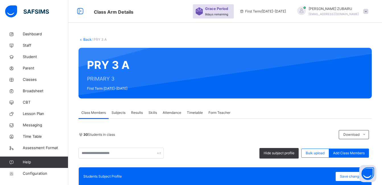
click at [88, 40] on link "Back" at bounding box center [87, 39] width 8 height 4
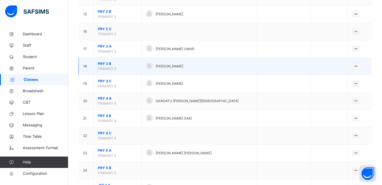
scroll to position [313, 0]
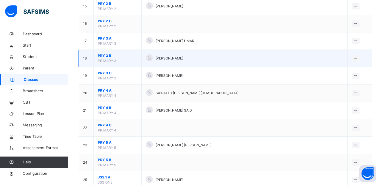
click at [107, 55] on span "PRY 3 B" at bounding box center [117, 55] width 39 height 5
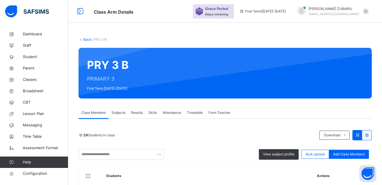
click at [272, 69] on div at bounding box center [250, 72] width 226 height 39
click at [272, 152] on span "View subject profile" at bounding box center [278, 154] width 31 height 5
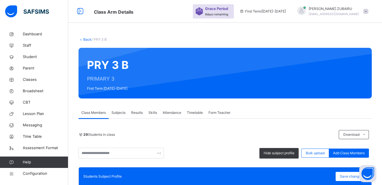
scroll to position [85, 0]
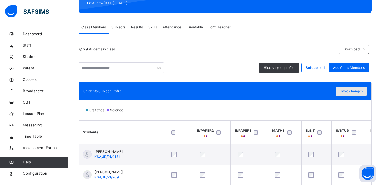
click at [348, 90] on span "Save changes" at bounding box center [351, 90] width 23 height 5
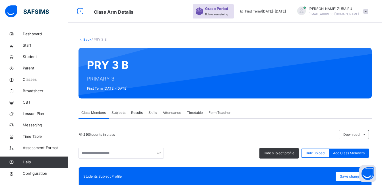
click at [84, 40] on link "Back" at bounding box center [87, 39] width 8 height 4
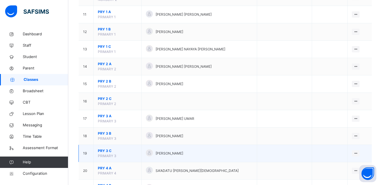
scroll to position [256, 0]
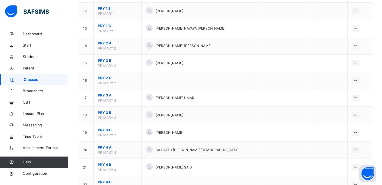
click at [107, 113] on span "PRY 3 B" at bounding box center [117, 112] width 39 height 5
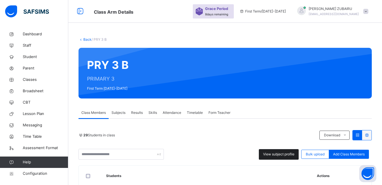
click at [276, 156] on span "View subject profile" at bounding box center [278, 154] width 31 height 5
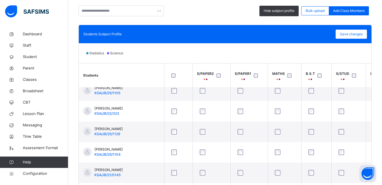
scroll to position [28, 0]
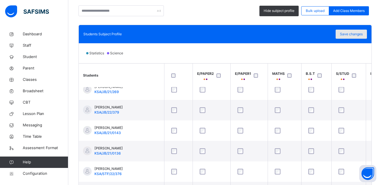
click at [361, 33] on span "Save changes" at bounding box center [351, 34] width 23 height 5
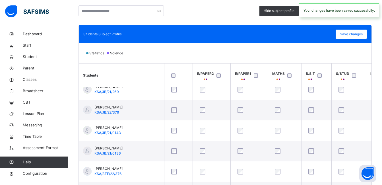
scroll to position [0, 0]
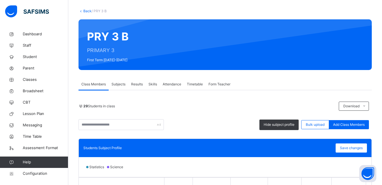
click at [87, 11] on link "Back" at bounding box center [87, 11] width 8 height 4
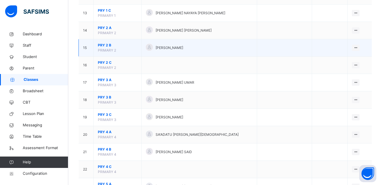
scroll to position [284, 0]
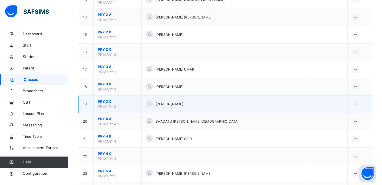
click at [107, 102] on span "PRY 3 C" at bounding box center [117, 101] width 39 height 5
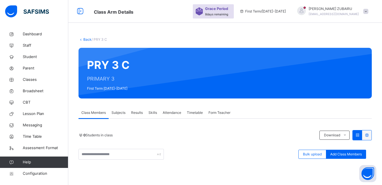
click at [84, 39] on link "Back" at bounding box center [87, 39] width 8 height 4
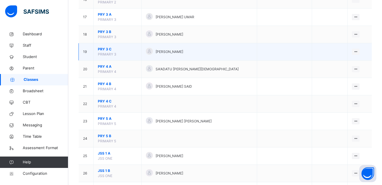
scroll to position [341, 0]
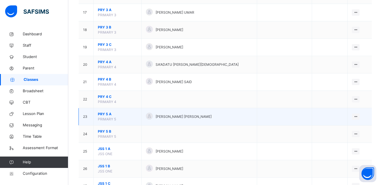
click at [107, 113] on span "PRY 5 A" at bounding box center [117, 113] width 39 height 5
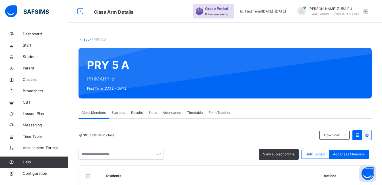
click at [278, 69] on div at bounding box center [250, 72] width 225 height 39
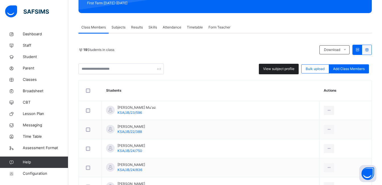
click at [278, 69] on span "View subject profile" at bounding box center [278, 68] width 31 height 5
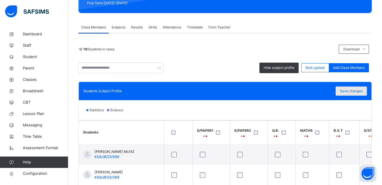
click at [349, 91] on span "Save changes" at bounding box center [351, 90] width 23 height 5
click at [350, 90] on span "Save changes" at bounding box center [351, 90] width 23 height 5
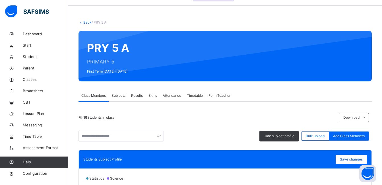
scroll to position [0, 0]
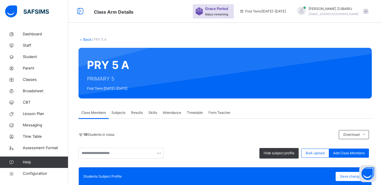
click at [86, 40] on link "Back" at bounding box center [87, 39] width 8 height 4
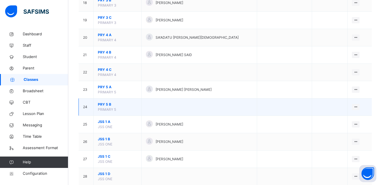
scroll to position [370, 0]
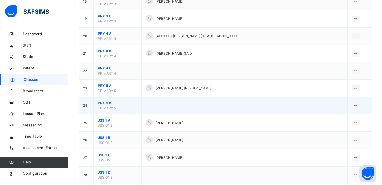
click at [107, 102] on span "PRY 5 B" at bounding box center [117, 102] width 39 height 5
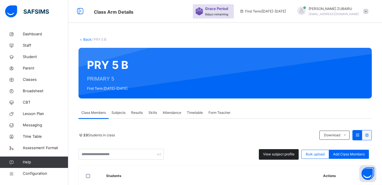
click at [279, 152] on span "View subject profile" at bounding box center [278, 154] width 31 height 5
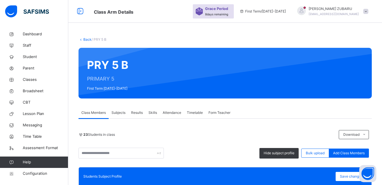
scroll to position [28, 0]
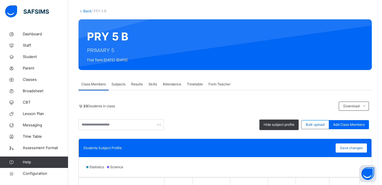
click at [87, 12] on link "Back" at bounding box center [87, 11] width 8 height 4
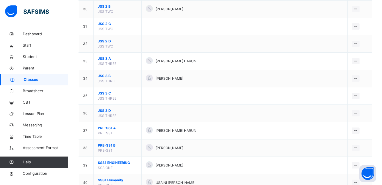
scroll to position [542, 0]
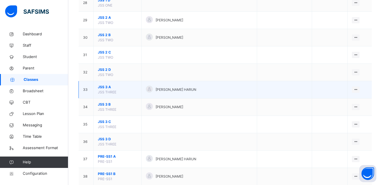
click at [102, 88] on span "JSS 3 A" at bounding box center [117, 86] width 39 height 5
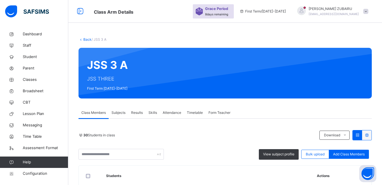
scroll to position [85, 0]
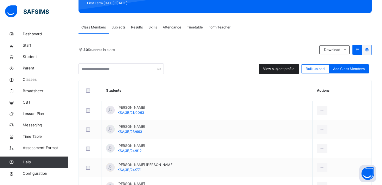
click at [277, 69] on span "View subject profile" at bounding box center [278, 68] width 31 height 5
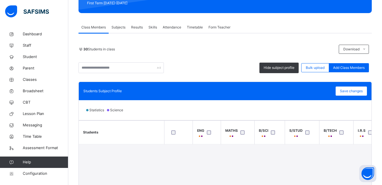
scroll to position [142, 0]
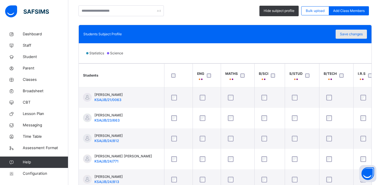
click at [350, 36] on span "Save changes" at bounding box center [351, 34] width 23 height 5
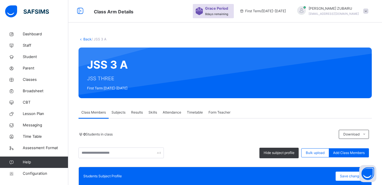
scroll to position [0, 0]
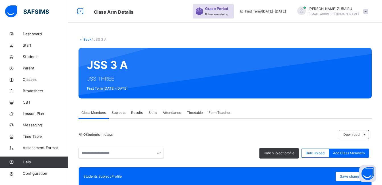
click at [85, 40] on link "Back" at bounding box center [87, 39] width 8 height 4
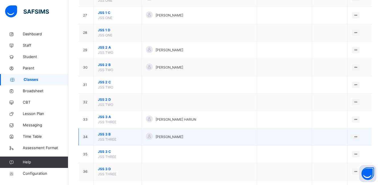
scroll to position [540, 0]
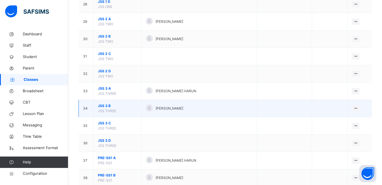
click at [105, 105] on span "JSS 3 B" at bounding box center [117, 105] width 39 height 5
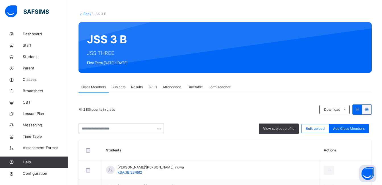
scroll to position [57, 0]
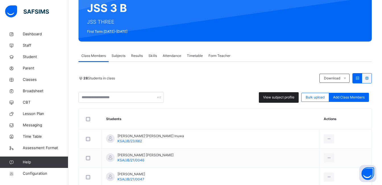
click at [279, 96] on span "View subject profile" at bounding box center [278, 97] width 31 height 5
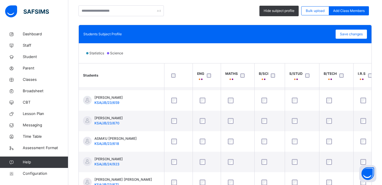
scroll to position [0, 0]
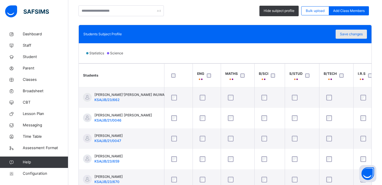
click at [355, 35] on span "Save changes" at bounding box center [351, 34] width 23 height 5
click at [351, 34] on span "Save changes" at bounding box center [351, 34] width 23 height 5
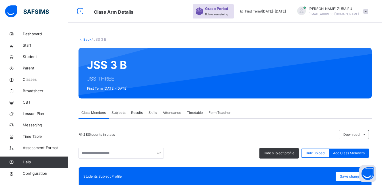
click at [86, 39] on link "Back" at bounding box center [87, 39] width 8 height 4
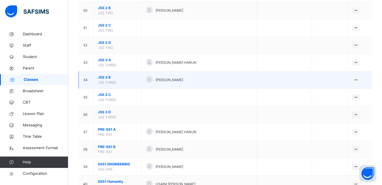
scroll to position [597, 0]
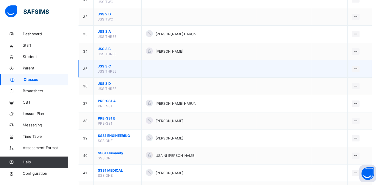
click at [103, 67] on span "JSS 3 C" at bounding box center [117, 66] width 39 height 5
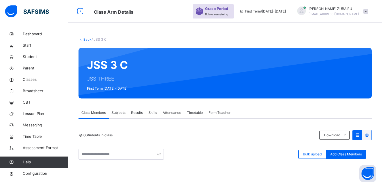
click at [86, 38] on link "Back" at bounding box center [87, 39] width 8 height 4
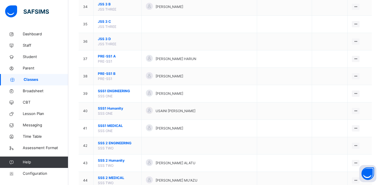
scroll to position [654, 0]
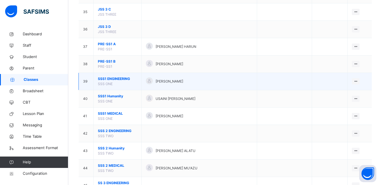
click at [116, 78] on span "SSS1 ENGINEERING" at bounding box center [117, 78] width 39 height 5
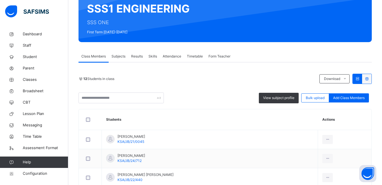
scroll to position [57, 0]
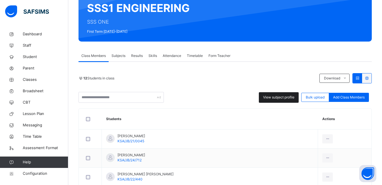
click at [278, 98] on span "View subject profile" at bounding box center [278, 97] width 31 height 5
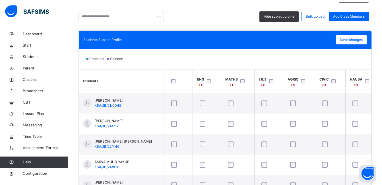
scroll to position [142, 0]
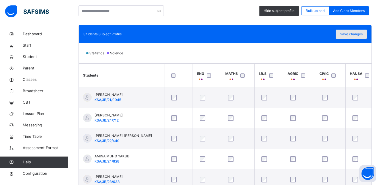
click at [353, 35] on span "Save changes" at bounding box center [351, 34] width 23 height 5
click at [346, 34] on span "Save changes" at bounding box center [351, 34] width 23 height 5
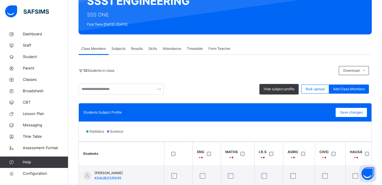
scroll to position [28, 0]
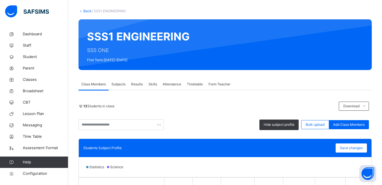
click at [86, 11] on link "Back" at bounding box center [87, 11] width 8 height 4
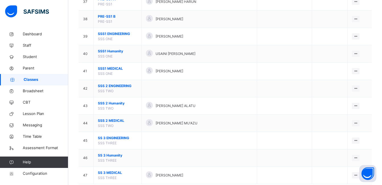
scroll to position [711, 0]
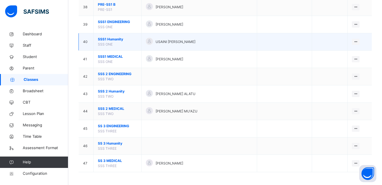
click at [110, 38] on span "SSS1 Humanity" at bounding box center [117, 39] width 39 height 5
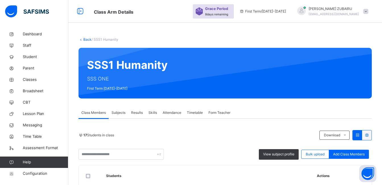
scroll to position [85, 0]
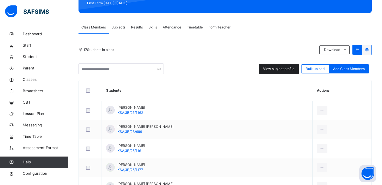
click at [270, 70] on span "View subject profile" at bounding box center [278, 68] width 31 height 5
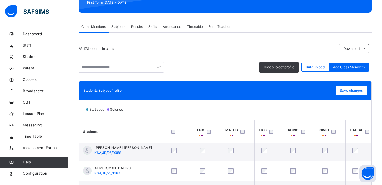
scroll to position [142, 0]
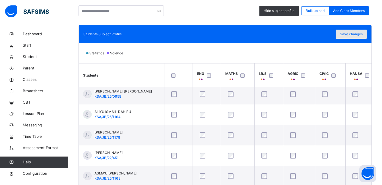
click at [350, 35] on span "Save changes" at bounding box center [351, 34] width 23 height 5
click at [347, 35] on span "Save changes" at bounding box center [351, 34] width 23 height 5
click at [345, 36] on span "Save changes" at bounding box center [351, 34] width 23 height 5
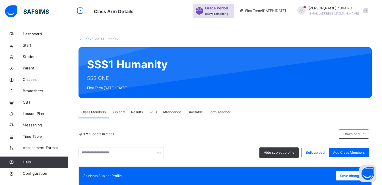
scroll to position [0, 0]
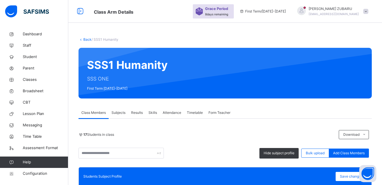
click at [88, 39] on link "Back" at bounding box center [87, 39] width 8 height 4
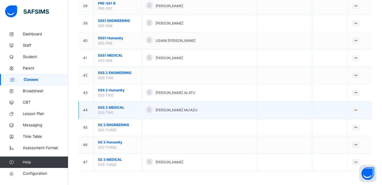
scroll to position [712, 0]
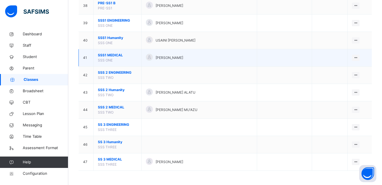
click at [114, 55] on span "SSS1 MEDICAL" at bounding box center [117, 55] width 39 height 5
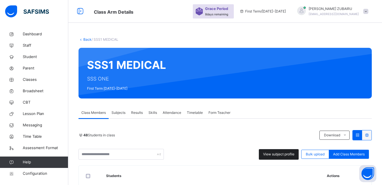
click at [280, 152] on span "View subject profile" at bounding box center [278, 154] width 31 height 5
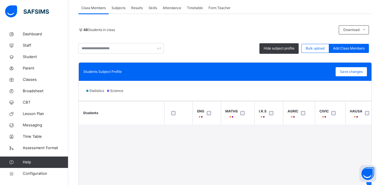
scroll to position [142, 0]
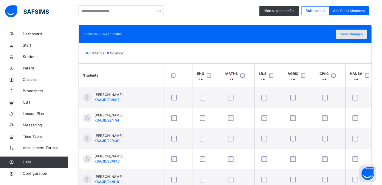
click at [349, 34] on span "Save changes" at bounding box center [351, 34] width 23 height 5
click at [350, 35] on span "Save changes" at bounding box center [351, 34] width 23 height 5
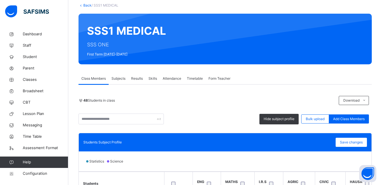
scroll to position [28, 0]
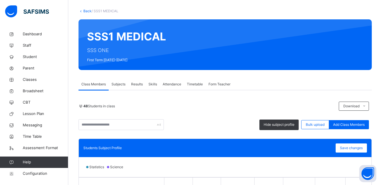
click at [87, 11] on link "Back" at bounding box center [87, 11] width 8 height 4
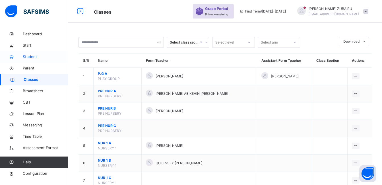
click at [28, 57] on span "Student" at bounding box center [45, 57] width 45 height 6
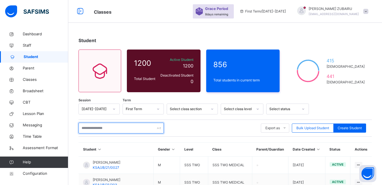
click at [111, 131] on input "text" at bounding box center [120, 128] width 85 height 11
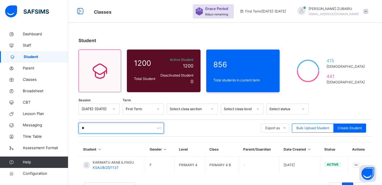
type input "*"
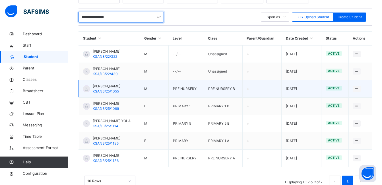
scroll to position [114, 0]
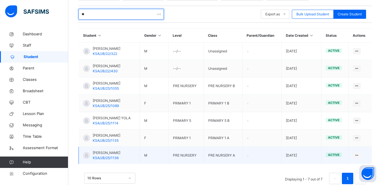
type input "*"
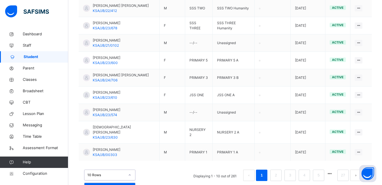
scroll to position [196, 0]
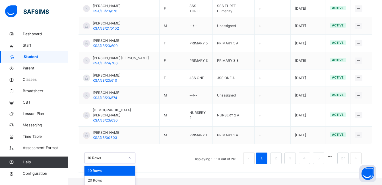
click at [130, 163] on div "option 10 Rows focused, 1 of 3. 3 results available. Use Up and Down to choose …" at bounding box center [109, 157] width 51 height 11
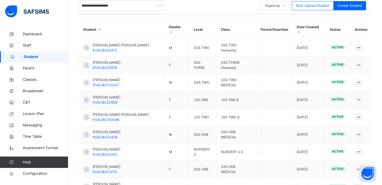
scroll to position [0, 0]
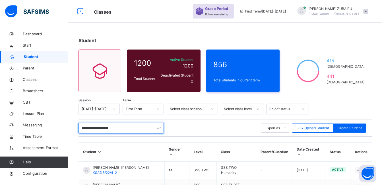
click at [128, 130] on input "**********" at bounding box center [120, 128] width 85 height 11
type input "*"
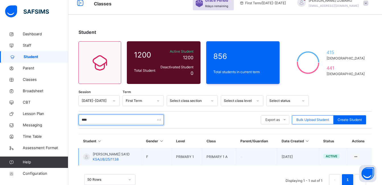
scroll to position [23, 0]
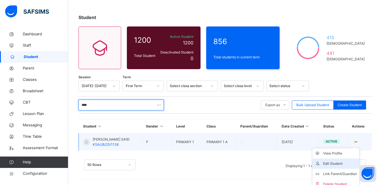
type input "****"
click at [339, 163] on div "Edit Student" at bounding box center [340, 164] width 34 height 6
select select "**"
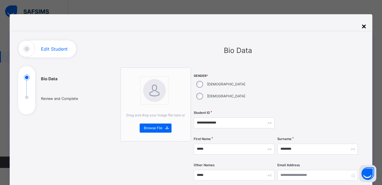
click at [364, 26] on div "×" at bounding box center [363, 26] width 5 height 12
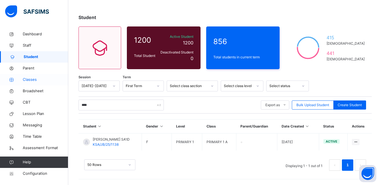
click at [30, 79] on span "Classes" at bounding box center [45, 80] width 45 height 6
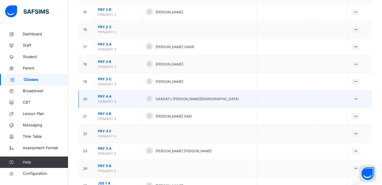
scroll to position [313, 0]
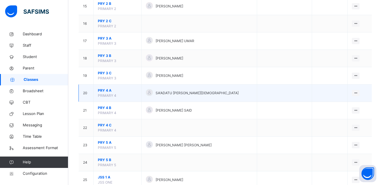
click at [107, 91] on span "PRY 4 A" at bounding box center [117, 90] width 39 height 5
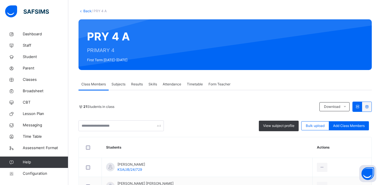
click at [119, 84] on span "Subjects" at bounding box center [118, 84] width 14 height 5
click at [121, 85] on span "Subjects" at bounding box center [118, 84] width 14 height 5
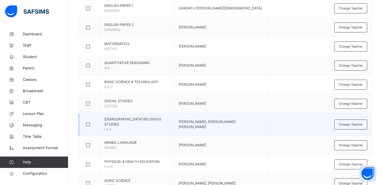
scroll to position [189, 0]
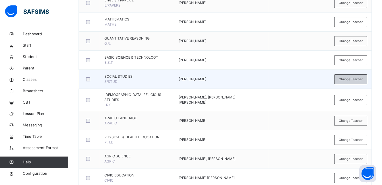
click at [350, 82] on span "Change Teacher" at bounding box center [351, 79] width 24 height 5
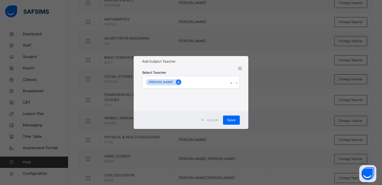
click at [179, 82] on icon at bounding box center [178, 82] width 1 height 2
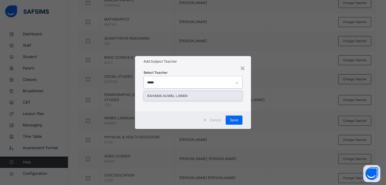
type input "******"
click at [159, 95] on div "RAHAMA AUWAL LAWAN" at bounding box center [193, 96] width 98 height 10
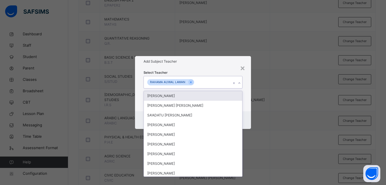
click at [249, 88] on div "Select Teacher option RAHAMA AUWAL LAWAN, selected. option [PERSON_NAME] focuse…" at bounding box center [193, 89] width 116 height 44
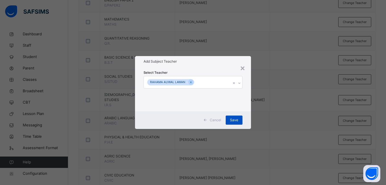
click at [235, 118] on span "Save" at bounding box center [234, 119] width 8 height 5
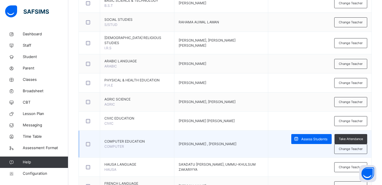
scroll to position [274, 0]
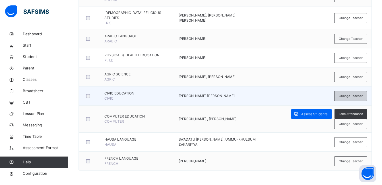
click at [349, 93] on div "Change Teacher" at bounding box center [350, 96] width 33 height 10
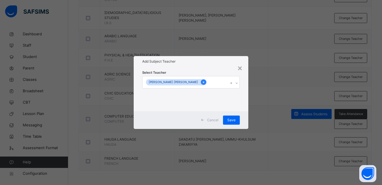
click at [202, 82] on icon at bounding box center [203, 82] width 3 height 4
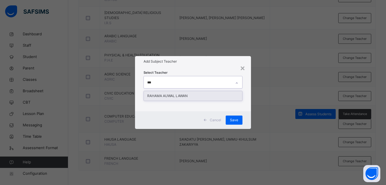
type input "****"
click at [184, 96] on div "RAHAMA AUWAL LAWAN" at bounding box center [193, 96] width 98 height 10
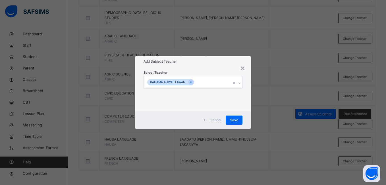
click at [247, 96] on div "Select Teacher [PERSON_NAME] AUWAL LAWAN" at bounding box center [193, 89] width 116 height 44
click at [235, 119] on span "Save" at bounding box center [234, 119] width 8 height 5
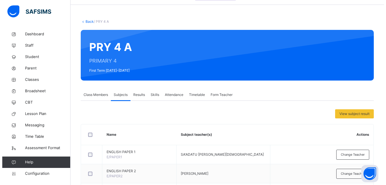
scroll to position [0, 0]
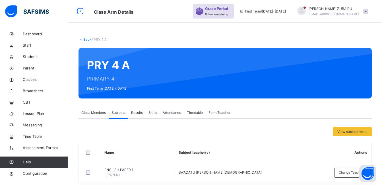
click at [86, 38] on link "Back" at bounding box center [87, 39] width 8 height 4
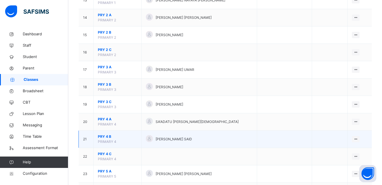
scroll to position [313, 0]
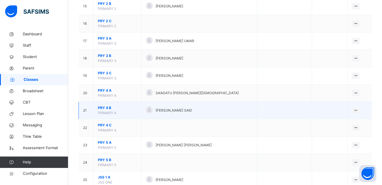
click at [108, 106] on span "PRY 4 B" at bounding box center [117, 107] width 39 height 5
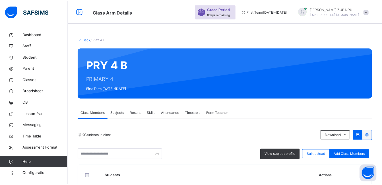
scroll to position [85, 0]
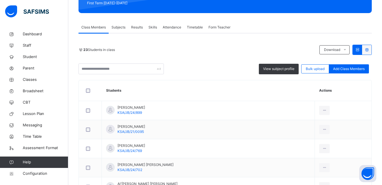
click at [117, 26] on span "Subjects" at bounding box center [118, 27] width 14 height 5
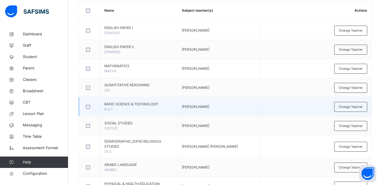
scroll to position [171, 0]
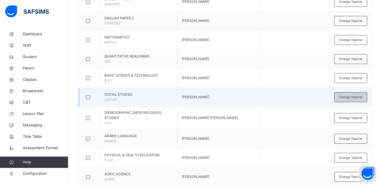
click at [353, 100] on span "Change Teacher" at bounding box center [351, 97] width 24 height 5
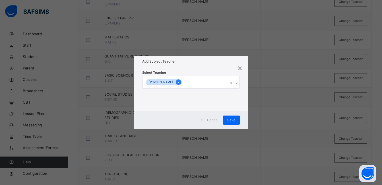
click at [180, 82] on icon at bounding box center [178, 82] width 3 height 4
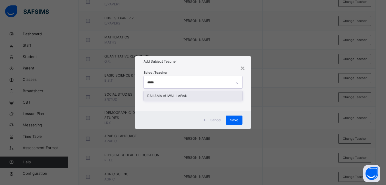
type input "******"
click at [157, 95] on div "RAHAMA AUWAL LAWAN" at bounding box center [193, 96] width 98 height 10
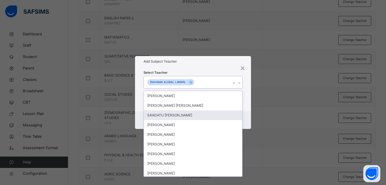
click at [246, 102] on div "Select Teacher option RAHAMA AUWAL LAWAN, selected. option SA'ADATU [PERSON_NAM…" at bounding box center [193, 89] width 116 height 44
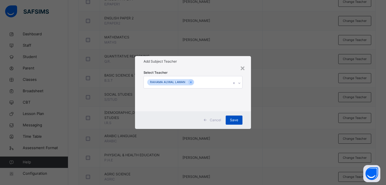
click at [235, 119] on span "Save" at bounding box center [234, 119] width 8 height 5
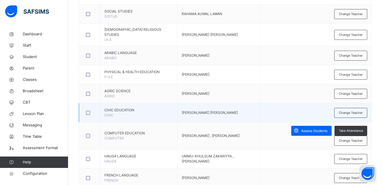
scroll to position [256, 0]
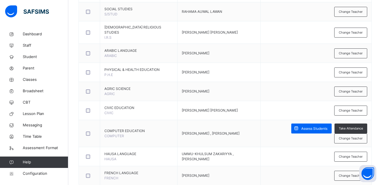
drag, startPoint x: 355, startPoint y: 114, endPoint x: 342, endPoint y: 114, distance: 13.4
click at [355, 113] on span "Change Teacher" at bounding box center [351, 110] width 24 height 5
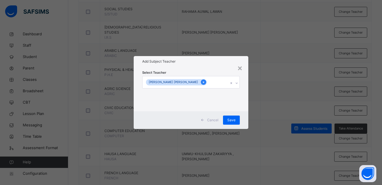
click at [203, 82] on icon at bounding box center [203, 82] width 1 height 2
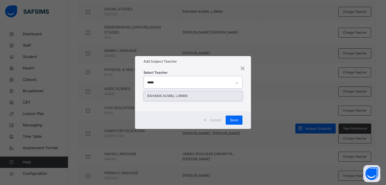
type input "******"
click at [170, 96] on div "RAHAMA AUWAL LAWAN" at bounding box center [193, 96] width 98 height 10
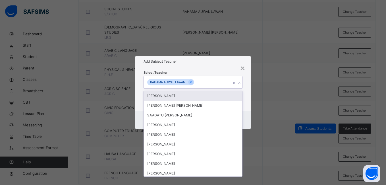
click at [247, 93] on div "Select Teacher option RAHAMA AUWAL LAWAN, selected. option [PERSON_NAME] focuse…" at bounding box center [193, 89] width 116 height 44
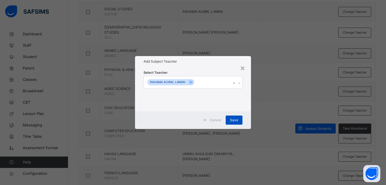
click at [239, 120] on div "Save" at bounding box center [234, 119] width 17 height 9
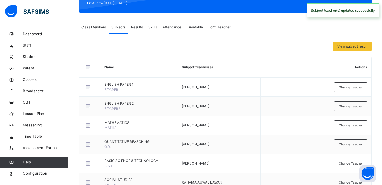
scroll to position [0, 0]
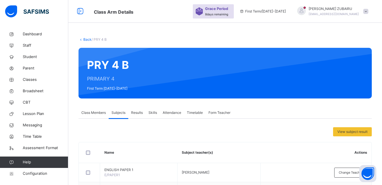
click at [86, 39] on link "Back" at bounding box center [87, 39] width 8 height 4
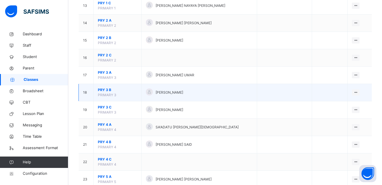
scroll to position [284, 0]
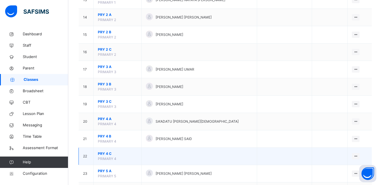
click at [107, 154] on span "PRY 4 C" at bounding box center [117, 153] width 39 height 5
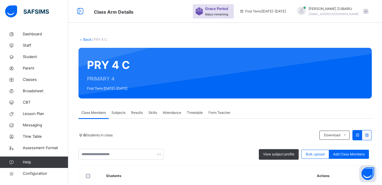
click at [116, 112] on span "Subjects" at bounding box center [118, 112] width 14 height 5
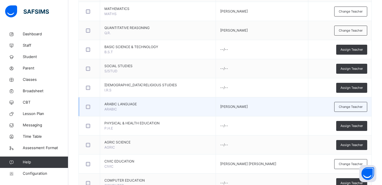
scroll to position [227, 0]
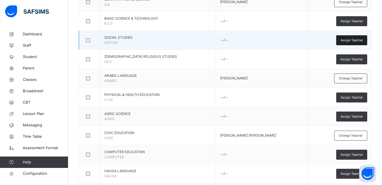
click at [351, 39] on span "Assign Teacher" at bounding box center [351, 40] width 22 height 5
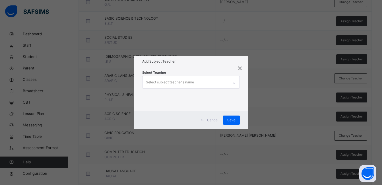
click at [216, 82] on div "Select subject teacher's name" at bounding box center [185, 82] width 86 height 12
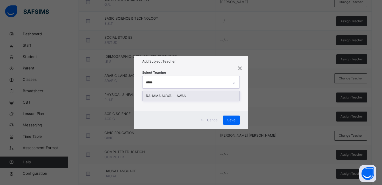
type input "******"
click at [176, 96] on div "RAHAMA AUWAL LAWAN" at bounding box center [190, 96] width 97 height 10
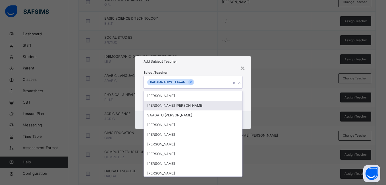
click at [246, 106] on div "Select Teacher option RAHAMA AUWAL LAWAN, selected. option [PERSON_NAME] [PERSO…" at bounding box center [193, 89] width 116 height 44
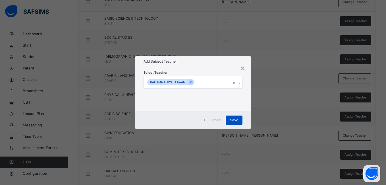
click at [240, 120] on div "Save" at bounding box center [234, 119] width 17 height 9
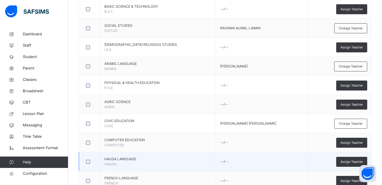
scroll to position [259, 0]
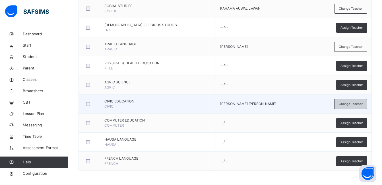
click at [346, 103] on span "Change Teacher" at bounding box center [351, 104] width 24 height 5
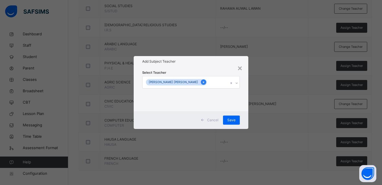
click at [202, 81] on icon at bounding box center [203, 82] width 3 height 4
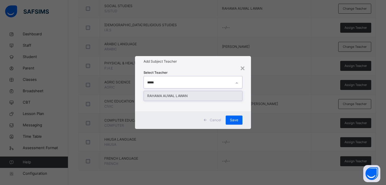
type input "******"
click at [177, 94] on div "RAHAMA AUWAL LAWAN" at bounding box center [193, 96] width 98 height 10
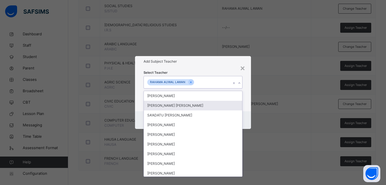
click at [247, 99] on div "Select Teacher option RAHAMA AUWAL LAWAN, selected. option [PERSON_NAME] [PERSO…" at bounding box center [193, 89] width 116 height 44
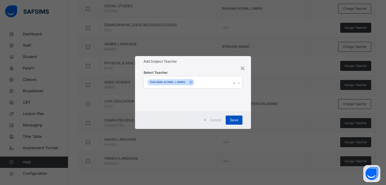
click at [233, 119] on span "Save" at bounding box center [234, 119] width 8 height 5
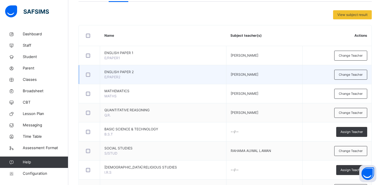
scroll to position [3, 0]
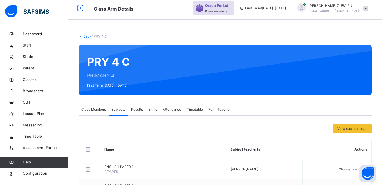
click at [86, 36] on link "Back" at bounding box center [87, 36] width 8 height 4
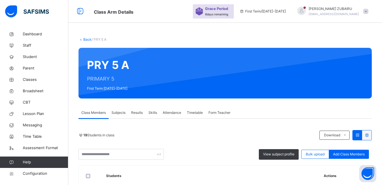
scroll to position [57, 0]
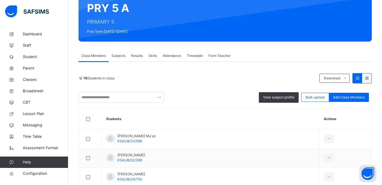
click at [116, 55] on span "Subjects" at bounding box center [118, 55] width 14 height 5
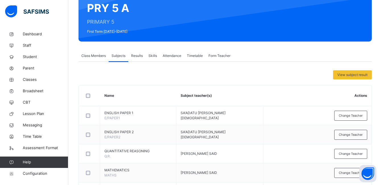
scroll to position [171, 0]
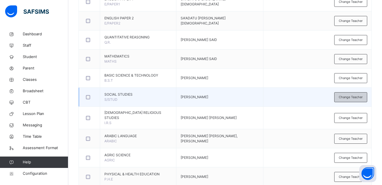
click at [345, 100] on span "Change Teacher" at bounding box center [351, 97] width 24 height 5
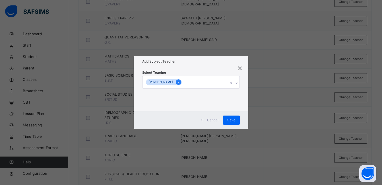
click at [181, 81] on div at bounding box center [178, 81] width 5 height 5
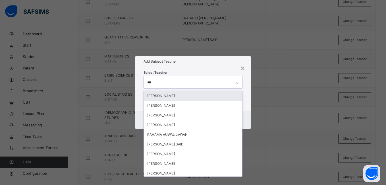
type input "****"
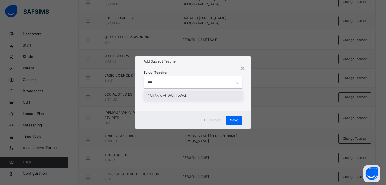
click at [181, 95] on div "RAHAMA AUWAL LAWAN" at bounding box center [193, 96] width 98 height 10
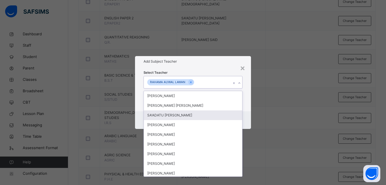
click at [247, 109] on div "Select Teacher option RAHAMA AUWAL LAWAN, selected. option SA'ADATU [PERSON_NAM…" at bounding box center [193, 89] width 116 height 44
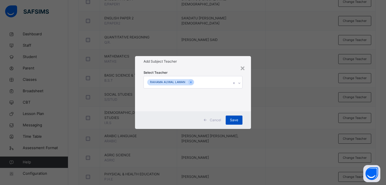
click at [236, 119] on span "Save" at bounding box center [234, 119] width 8 height 5
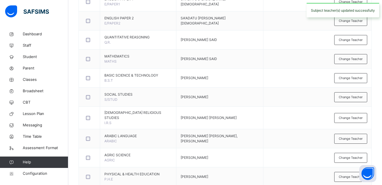
scroll to position [227, 0]
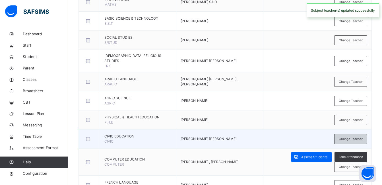
click at [353, 141] on span "Change Teacher" at bounding box center [351, 138] width 24 height 5
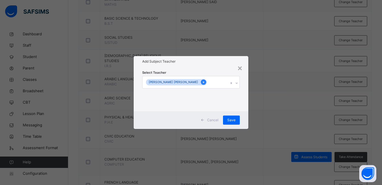
click at [202, 84] on icon at bounding box center [203, 82] width 3 height 4
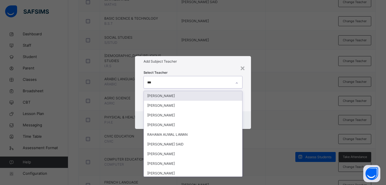
type input "****"
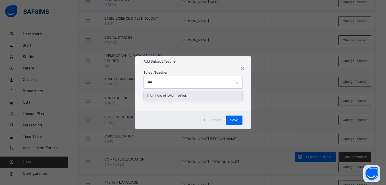
click at [182, 94] on div "RAHAMA AUWAL LAWAN" at bounding box center [193, 96] width 98 height 10
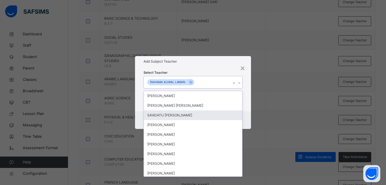
click at [248, 105] on div "Select Teacher option RAHAMA AUWAL LAWAN, selected. option SA'ADATU [PERSON_NAM…" at bounding box center [193, 89] width 116 height 44
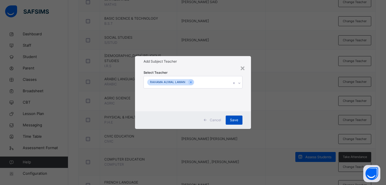
click at [236, 119] on span "Save" at bounding box center [234, 119] width 8 height 5
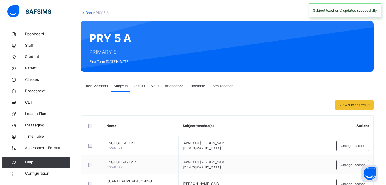
scroll to position [0, 0]
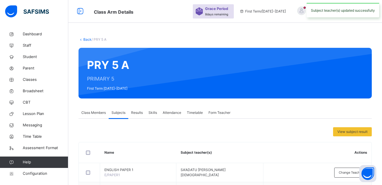
click at [87, 40] on link "Back" at bounding box center [87, 39] width 8 height 4
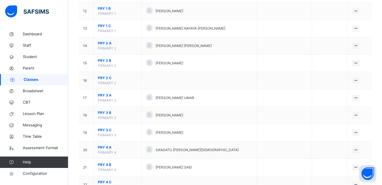
scroll to position [370, 0]
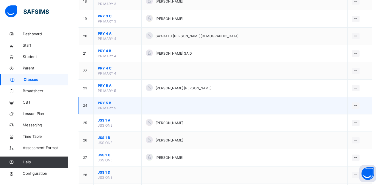
click at [105, 101] on span "PRY 5 B" at bounding box center [117, 102] width 39 height 5
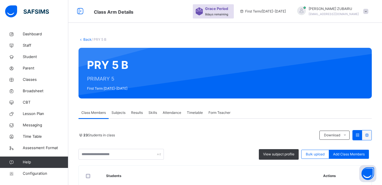
click at [118, 111] on span "Subjects" at bounding box center [118, 112] width 14 height 5
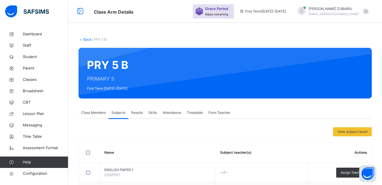
scroll to position [114, 0]
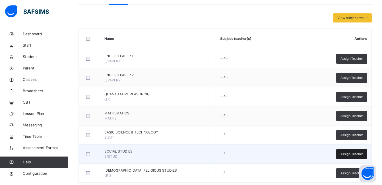
click at [353, 156] on span "Assign Teacher" at bounding box center [351, 154] width 22 height 5
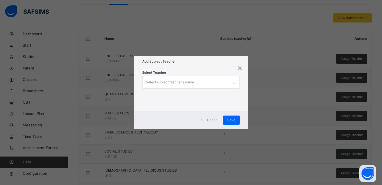
click at [202, 81] on div "Select subject teacher's name" at bounding box center [185, 82] width 86 height 12
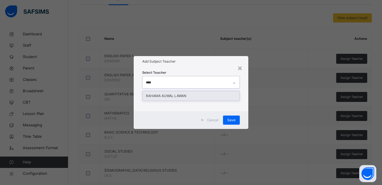
type input "*****"
click at [178, 96] on div "RAHAMA AUWAL LAWAN" at bounding box center [190, 96] width 97 height 10
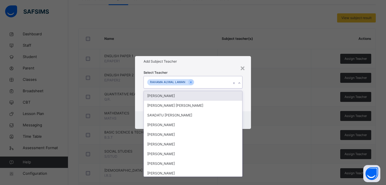
click at [246, 91] on div "Select Teacher option RAHAMA AUWAL LAWAN, selected. option [PERSON_NAME] focuse…" at bounding box center [193, 89] width 116 height 44
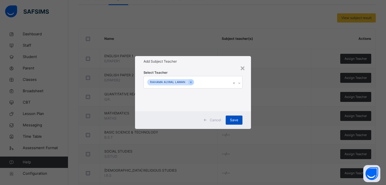
click at [235, 119] on span "Save" at bounding box center [234, 119] width 8 height 5
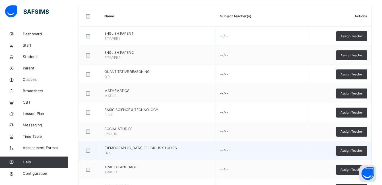
scroll to position [171, 0]
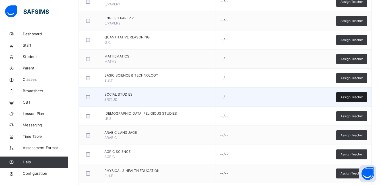
click at [345, 98] on span "Assign Teacher" at bounding box center [351, 97] width 22 height 5
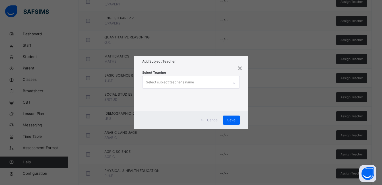
click at [194, 82] on div "Select subject teacher's name" at bounding box center [185, 82] width 86 height 12
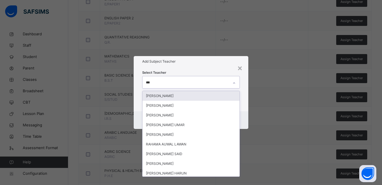
type input "****"
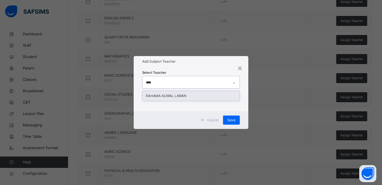
click at [179, 95] on div "RAHAMA AUWAL LAWAN" at bounding box center [190, 96] width 97 height 10
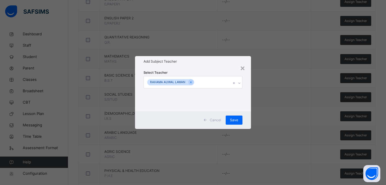
click at [246, 98] on div "Select Teacher [PERSON_NAME] AUWAL LAWAN" at bounding box center [193, 89] width 116 height 44
click at [235, 119] on span "Save" at bounding box center [234, 119] width 8 height 5
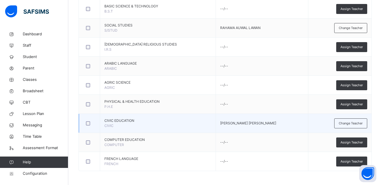
scroll to position [240, 0]
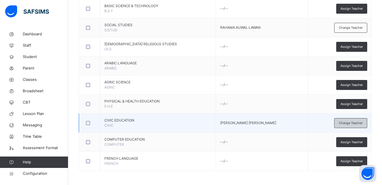
click at [361, 123] on span "Change Teacher" at bounding box center [351, 123] width 24 height 5
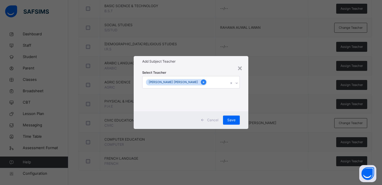
click at [202, 82] on icon at bounding box center [203, 82] width 3 height 4
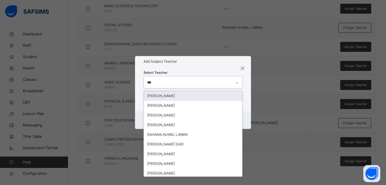
type input "****"
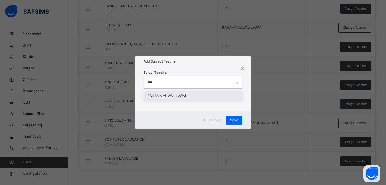
click at [186, 95] on div "RAHAMA AUWAL LAWAN" at bounding box center [193, 96] width 98 height 10
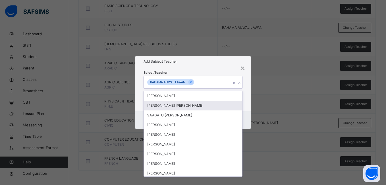
click at [246, 102] on div "Select Teacher option RAHAMA AUWAL LAWAN, selected. option [PERSON_NAME] [PERSO…" at bounding box center [193, 89] width 116 height 44
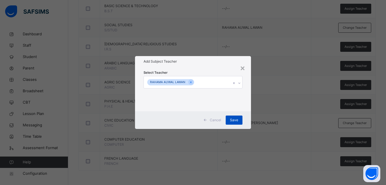
click at [231, 120] on span "Save" at bounding box center [234, 119] width 8 height 5
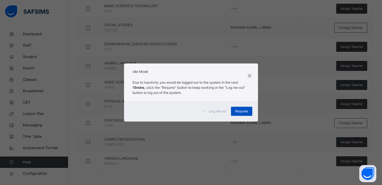
click at [235, 109] on div "Resume" at bounding box center [241, 111] width 21 height 9
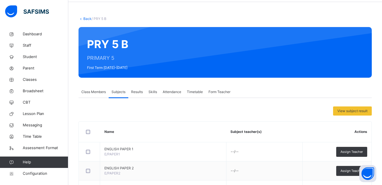
scroll to position [0, 0]
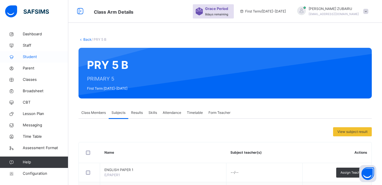
click at [30, 57] on span "Student" at bounding box center [45, 57] width 45 height 6
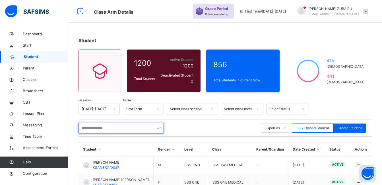
click at [106, 127] on input "text" at bounding box center [120, 128] width 85 height 11
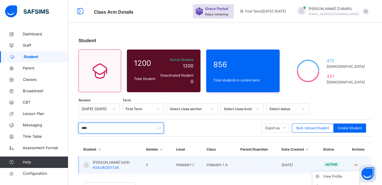
type input "****"
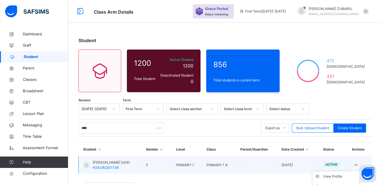
click at [358, 164] on icon at bounding box center [355, 165] width 5 height 4
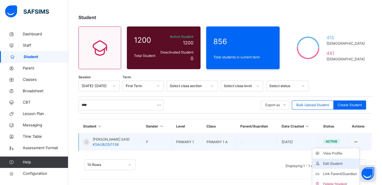
click at [339, 165] on div "Edit Student" at bounding box center [340, 164] width 34 height 6
select select "**"
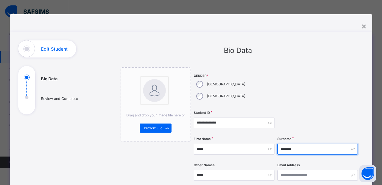
click at [307, 144] on input "********" at bounding box center [317, 149] width 80 height 11
type input "*"
type input "***"
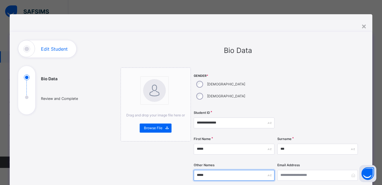
click at [227, 170] on input "*****" at bounding box center [234, 175] width 80 height 11
type input "*"
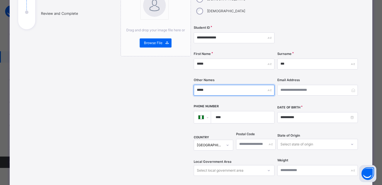
scroll to position [85, 0]
type input "*****"
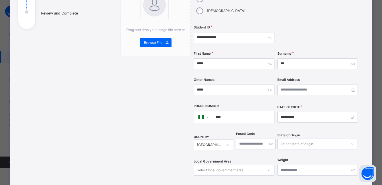
click at [235, 111] on input "****" at bounding box center [241, 117] width 58 height 12
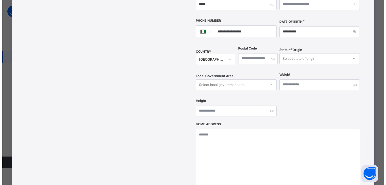
scroll to position [227, 0]
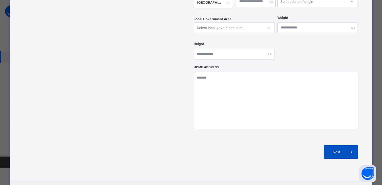
type input "**********"
click at [335, 149] on span "Next" at bounding box center [336, 151] width 16 height 5
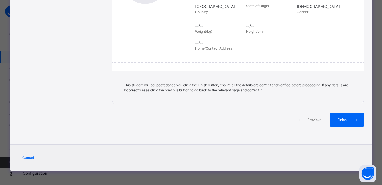
scroll to position [128, 0]
click at [345, 119] on span "Finish" at bounding box center [346, 119] width 16 height 5
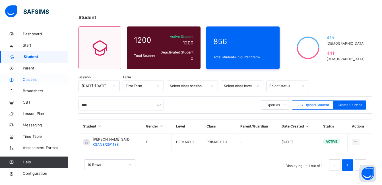
click at [34, 80] on span "Classes" at bounding box center [45, 80] width 45 height 6
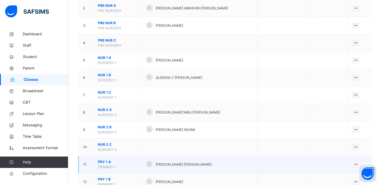
scroll to position [114, 0]
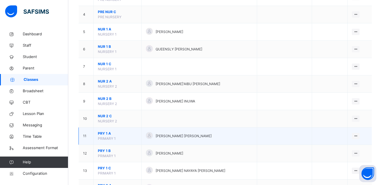
click at [108, 133] on span "PRY 1 A" at bounding box center [117, 133] width 39 height 5
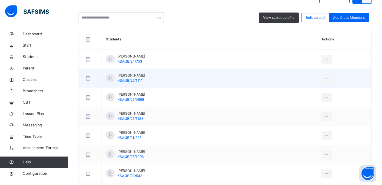
scroll to position [142, 0]
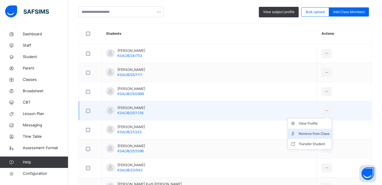
click at [305, 133] on div "Remove from Class" at bounding box center [314, 134] width 31 height 6
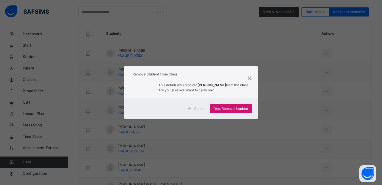
click at [244, 109] on span "Yes, Remove Student" at bounding box center [231, 108] width 34 height 5
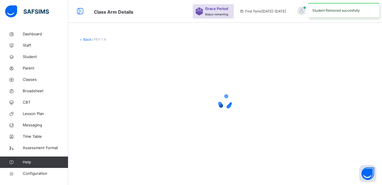
scroll to position [0, 0]
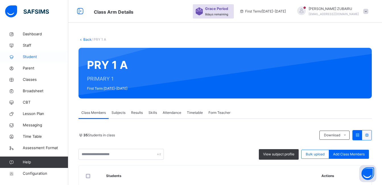
click at [30, 57] on span "Student" at bounding box center [45, 57] width 45 height 6
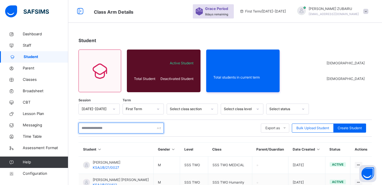
click at [122, 130] on input "text" at bounding box center [120, 128] width 85 height 11
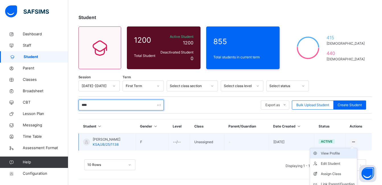
scroll to position [38, 0]
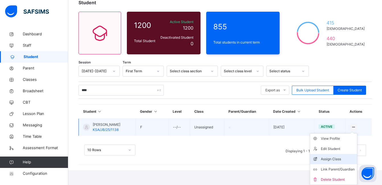
click at [340, 158] on div "Assign Class" at bounding box center [338, 159] width 34 height 6
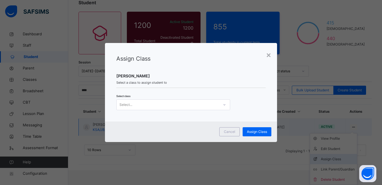
scroll to position [23, 0]
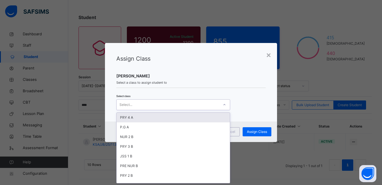
click at [223, 106] on icon at bounding box center [224, 105] width 3 height 6
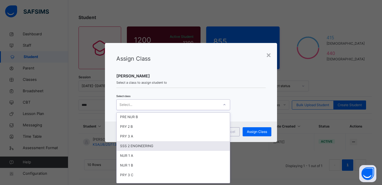
scroll to position [57, 0]
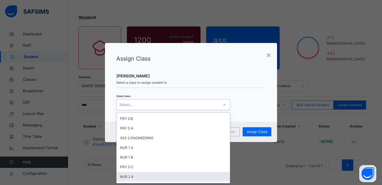
click at [145, 174] on div "NUR 2 A" at bounding box center [173, 177] width 113 height 10
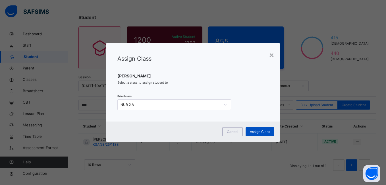
click at [263, 131] on span "Assign Class" at bounding box center [260, 131] width 20 height 5
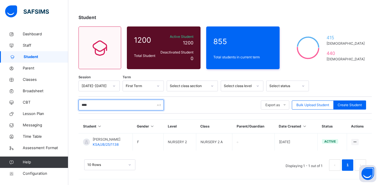
click at [109, 105] on input "****" at bounding box center [120, 105] width 85 height 11
type input "*"
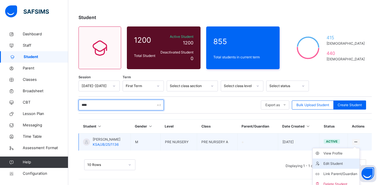
type input "****"
click at [341, 164] on div "Edit Student" at bounding box center [340, 164] width 34 height 6
select select "**"
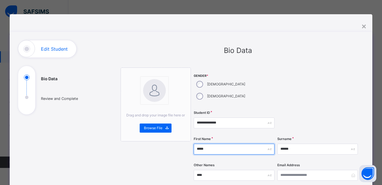
click at [213, 144] on input "*****" at bounding box center [234, 149] width 80 height 11
type input "*"
type input "*******"
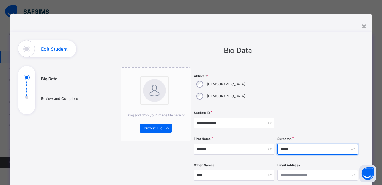
click at [299, 144] on input "******" at bounding box center [317, 149] width 80 height 11
type input "*"
type input "****"
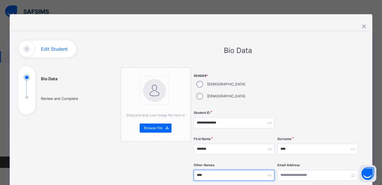
click at [226, 170] on input "****" at bounding box center [234, 175] width 80 height 11
type input "*"
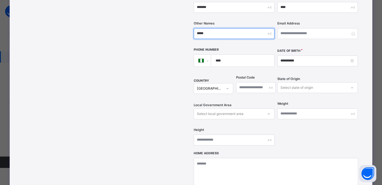
scroll to position [142, 0]
type input "*****"
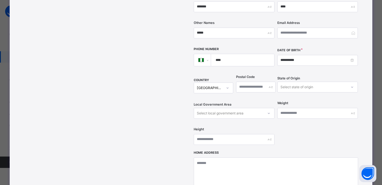
click at [232, 54] on input "****" at bounding box center [241, 60] width 58 height 12
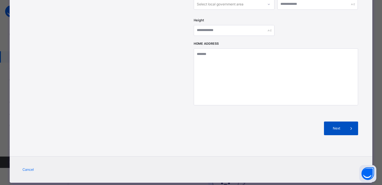
type input "**********"
click at [340, 126] on span "Next" at bounding box center [336, 128] width 16 height 5
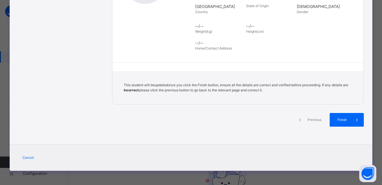
scroll to position [128, 0]
click at [340, 117] on span "Finish" at bounding box center [346, 119] width 16 height 5
click at [343, 119] on span "Finish" at bounding box center [346, 119] width 16 height 5
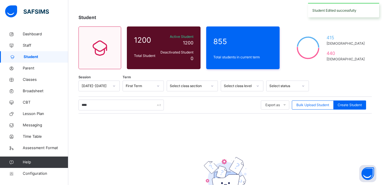
click at [343, 122] on div "Session [DATE]-[DATE] Term First Term Select class section Select class level S…" at bounding box center [224, 152] width 293 height 145
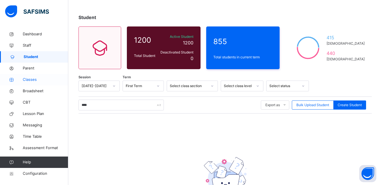
click at [28, 79] on span "Classes" at bounding box center [45, 80] width 45 height 6
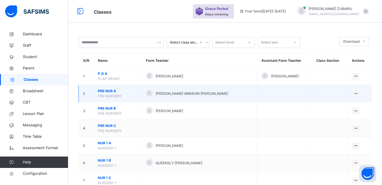
click at [110, 92] on span "PRE NUR A" at bounding box center [117, 90] width 39 height 5
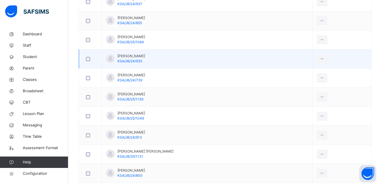
scroll to position [597, 0]
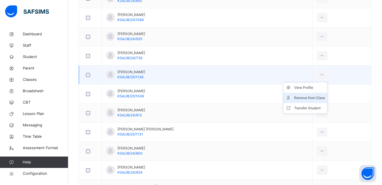
click at [305, 96] on div "Remove from Class" at bounding box center [309, 98] width 31 height 6
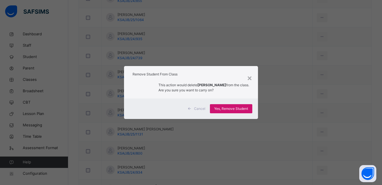
click at [224, 110] on span "Yes, Remove Student" at bounding box center [231, 108] width 34 height 5
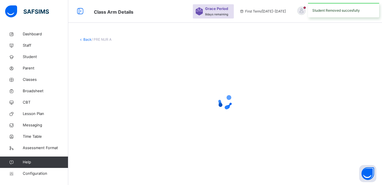
scroll to position [0, 0]
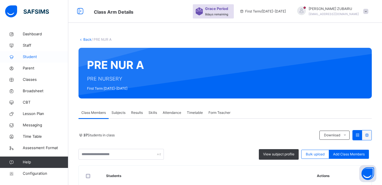
click at [26, 57] on span "Student" at bounding box center [45, 57] width 45 height 6
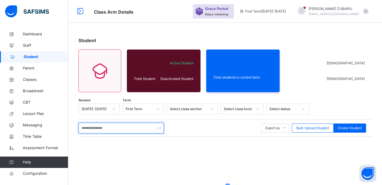
click at [108, 129] on input "text" at bounding box center [120, 128] width 85 height 11
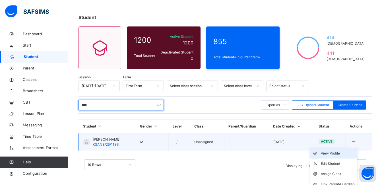
scroll to position [38, 0]
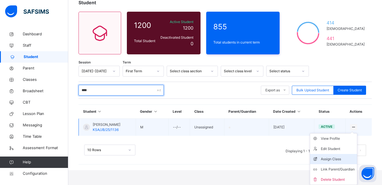
type input "****"
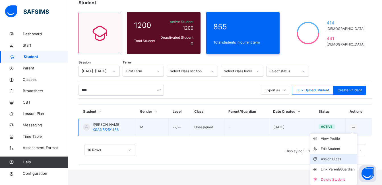
click at [339, 159] on div "Assign Class" at bounding box center [338, 159] width 34 height 6
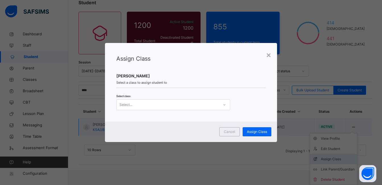
scroll to position [23, 0]
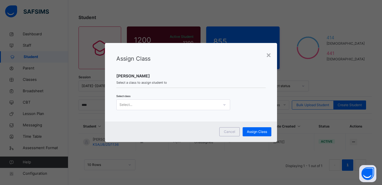
click at [225, 104] on div at bounding box center [225, 104] width 10 height 9
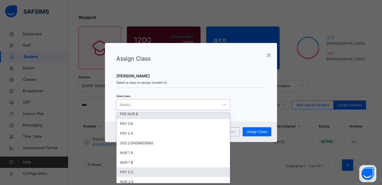
scroll to position [57, 0]
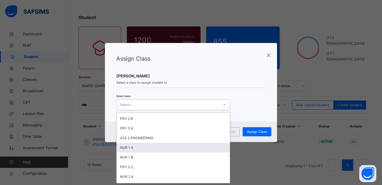
click at [138, 148] on div "NUR 1 A" at bounding box center [173, 148] width 113 height 10
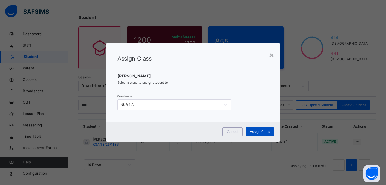
click at [258, 131] on span "Assign Class" at bounding box center [260, 131] width 20 height 5
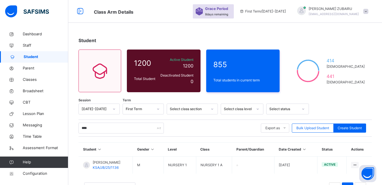
scroll to position [23, 0]
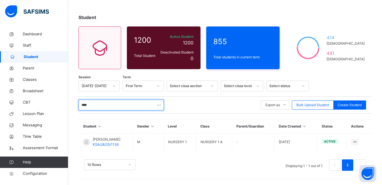
click at [98, 105] on input "****" at bounding box center [120, 105] width 85 height 11
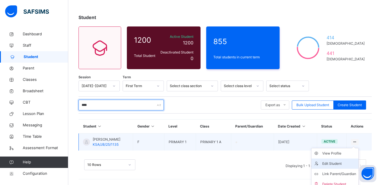
type input "****"
click at [342, 164] on div "Edit Student" at bounding box center [339, 164] width 34 height 6
select select "**"
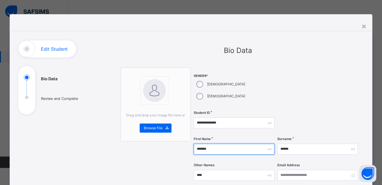
click at [211, 144] on input "*******" at bounding box center [234, 149] width 80 height 11
type input "*"
type input "**********"
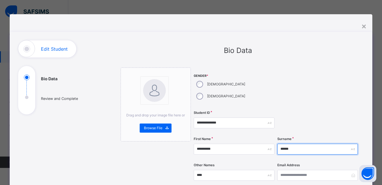
drag, startPoint x: 297, startPoint y: 138, endPoint x: 295, endPoint y: 135, distance: 3.1
click at [297, 144] on input "******" at bounding box center [317, 149] width 80 height 11
type input "*"
type input "****"
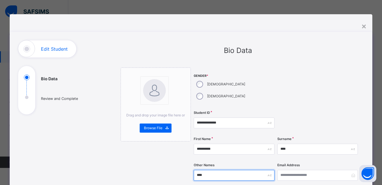
click at [213, 170] on input "****" at bounding box center [234, 175] width 80 height 11
type input "*"
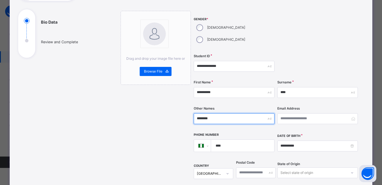
scroll to position [57, 0]
type input "********"
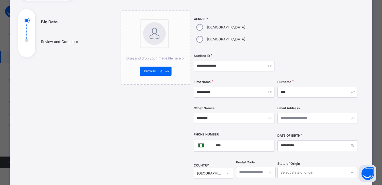
click at [233, 139] on input "****" at bounding box center [241, 145] width 58 height 12
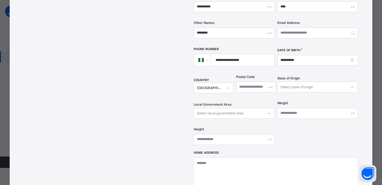
scroll to position [251, 0]
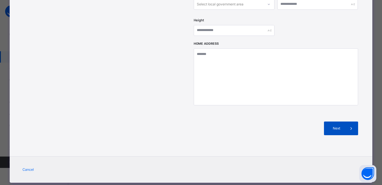
type input "**********"
click at [336, 126] on span "Next" at bounding box center [336, 128] width 16 height 5
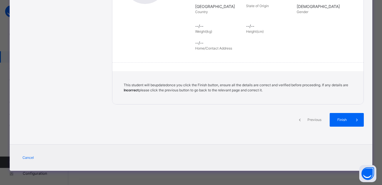
scroll to position [128, 0]
click at [336, 118] on div "Finish" at bounding box center [351, 120] width 34 height 14
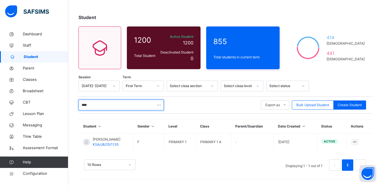
click at [100, 104] on input "****" at bounding box center [120, 105] width 85 height 11
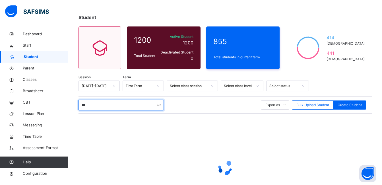
type input "****"
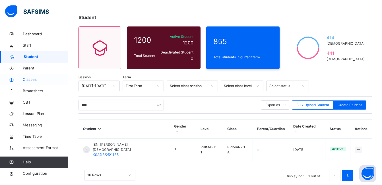
click at [35, 79] on span "Classes" at bounding box center [45, 80] width 45 height 6
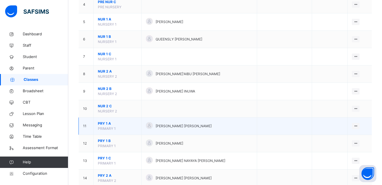
scroll to position [142, 0]
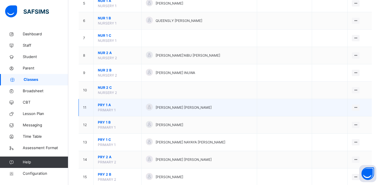
click at [107, 104] on span "PRY 1 A" at bounding box center [117, 104] width 39 height 5
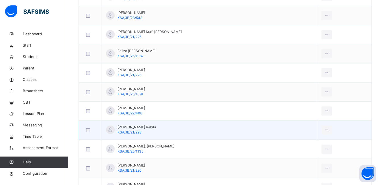
scroll to position [313, 0]
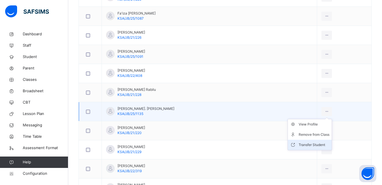
click at [305, 144] on div "Transfer Student" at bounding box center [314, 145] width 31 height 6
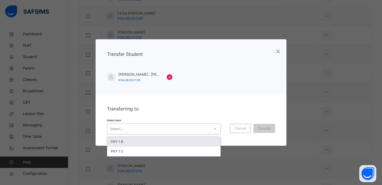
click at [216, 129] on div at bounding box center [215, 128] width 10 height 9
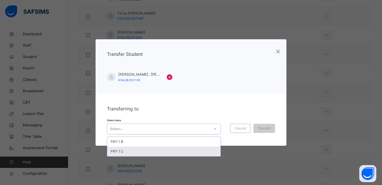
click at [167, 150] on div "PRY 1 C" at bounding box center [163, 151] width 113 height 10
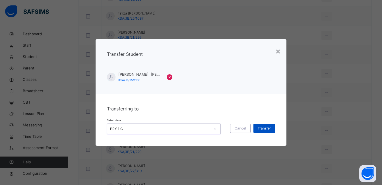
click at [264, 127] on span "Transfer" at bounding box center [264, 128] width 13 height 5
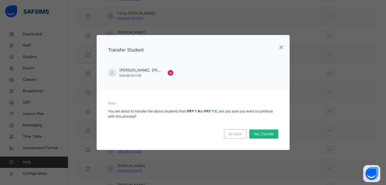
click at [262, 133] on span "Yes, Transfer" at bounding box center [264, 133] width 20 height 5
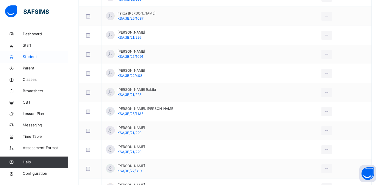
click at [32, 57] on span "Student" at bounding box center [45, 57] width 45 height 6
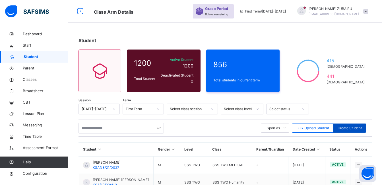
click at [346, 128] on span "Create Student" at bounding box center [350, 127] width 24 height 5
select select "**"
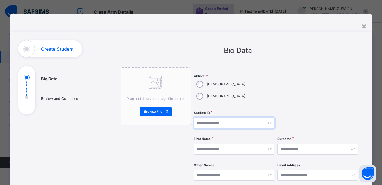
click at [210, 117] on input "text" at bounding box center [234, 122] width 80 height 11
type input "**********"
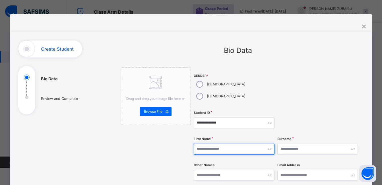
click at [221, 144] on input "text" at bounding box center [234, 149] width 80 height 11
type input "*****"
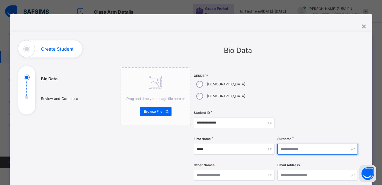
click at [306, 144] on input "text" at bounding box center [317, 149] width 80 height 11
type input "***"
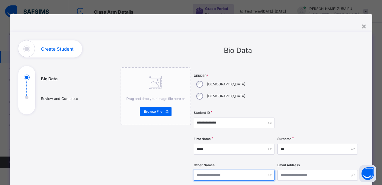
click at [207, 170] on input "text" at bounding box center [234, 175] width 80 height 11
type input "*****"
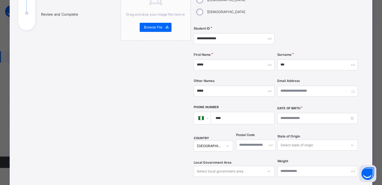
scroll to position [85, 0]
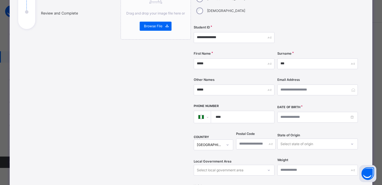
click at [231, 111] on input "****" at bounding box center [241, 117] width 58 height 12
type input "**********"
click at [283, 112] on input at bounding box center [317, 117] width 80 height 11
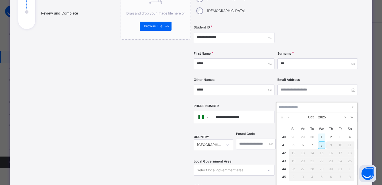
click at [321, 137] on div "1" at bounding box center [321, 136] width 7 height 7
type input "**********"
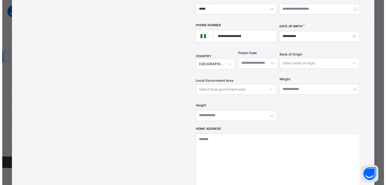
scroll to position [199, 0]
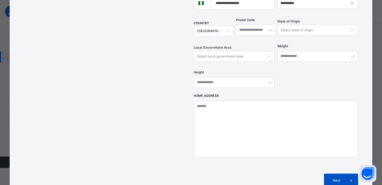
click at [336, 178] on span "Next" at bounding box center [336, 180] width 16 height 5
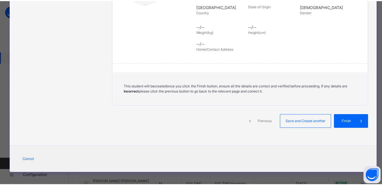
scroll to position [128, 0]
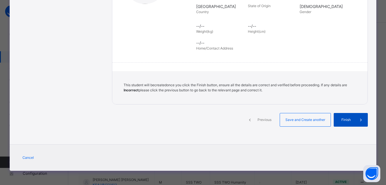
click at [345, 118] on span "Finish" at bounding box center [346, 119] width 16 height 5
click at [345, 119] on span "Finish" at bounding box center [342, 119] width 16 height 5
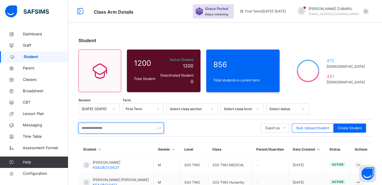
click at [104, 128] on input "text" at bounding box center [120, 128] width 85 height 11
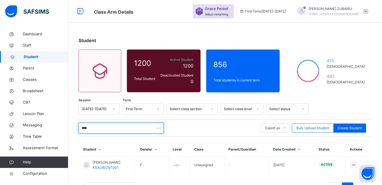
scroll to position [23, 0]
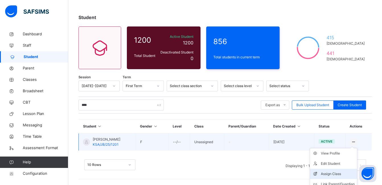
click at [337, 173] on div "Assign Class" at bounding box center [338, 174] width 34 height 6
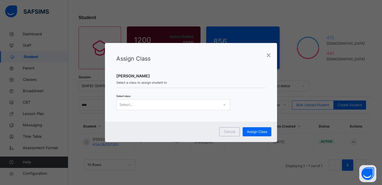
click at [223, 106] on icon at bounding box center [224, 105] width 3 height 6
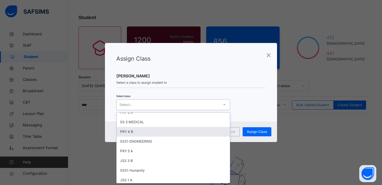
scroll to position [199, 0]
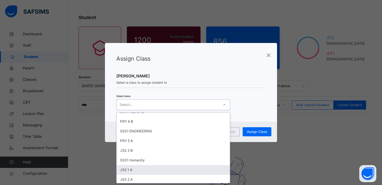
click at [136, 171] on div "JSS 1 A" at bounding box center [173, 170] width 113 height 10
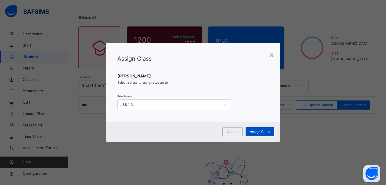
click at [259, 131] on span "Assign Class" at bounding box center [260, 131] width 20 height 5
click at [263, 133] on span "Assign Class" at bounding box center [260, 131] width 20 height 5
click at [261, 185] on html "Class Arm Details Grace Period 8 days remaining First Term / 2025-2026 SAGEER Z…" at bounding box center [193, 105] width 386 height 257
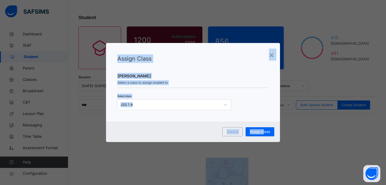
click at [300, 76] on div "× Assign Class HAUWA ALI GARBA Select a class to assign student to Select class…" at bounding box center [193, 92] width 386 height 185
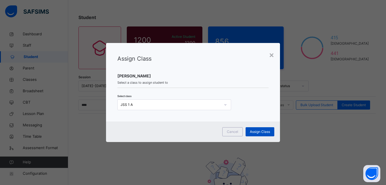
click at [264, 131] on span "Assign Class" at bounding box center [260, 131] width 20 height 5
click at [257, 130] on span "Assign Class" at bounding box center [260, 131] width 20 height 5
click at [250, 133] on span "Assign Class" at bounding box center [260, 131] width 20 height 5
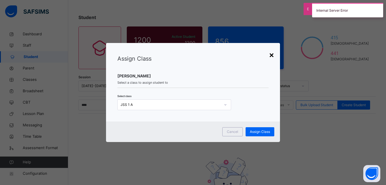
click at [273, 54] on div "×" at bounding box center [271, 55] width 5 height 12
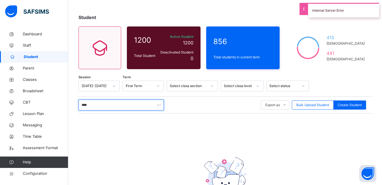
click at [104, 104] on input "****" at bounding box center [120, 105] width 85 height 11
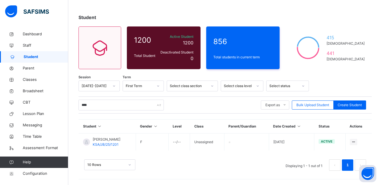
drag, startPoint x: 336, startPoint y: 173, endPoint x: 324, endPoint y: 164, distance: 15.5
click at [0, 0] on div "Assign Class" at bounding box center [0, 0] width 0 height 0
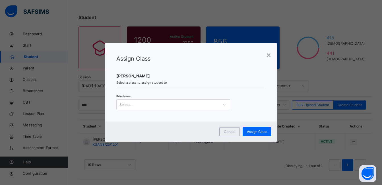
click at [223, 104] on icon at bounding box center [224, 105] width 3 height 6
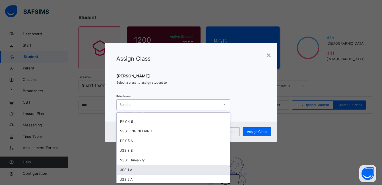
click at [134, 171] on div "JSS 1 A" at bounding box center [173, 170] width 113 height 10
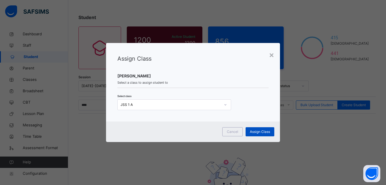
click at [254, 132] on span "Assign Class" at bounding box center [260, 131] width 20 height 5
click at [271, 54] on div "×" at bounding box center [271, 55] width 5 height 12
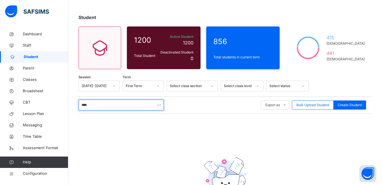
click at [100, 106] on input "****" at bounding box center [120, 105] width 85 height 11
type input "****"
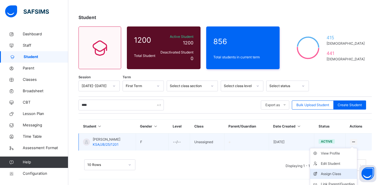
click at [332, 171] on div "Assign Class" at bounding box center [338, 174] width 34 height 6
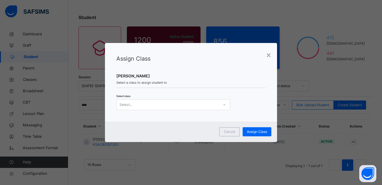
click at [221, 104] on div at bounding box center [225, 104] width 10 height 9
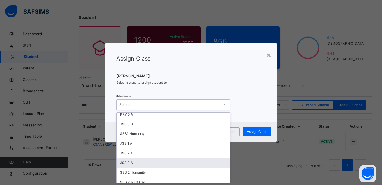
scroll to position [227, 0]
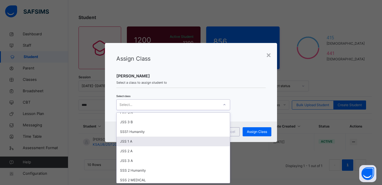
click at [142, 142] on div "JSS 1 A" at bounding box center [173, 141] width 113 height 10
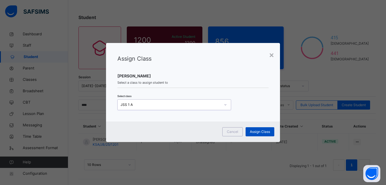
click at [256, 131] on span "Assign Class" at bounding box center [260, 131] width 20 height 5
